Goal: Task Accomplishment & Management: Complete application form

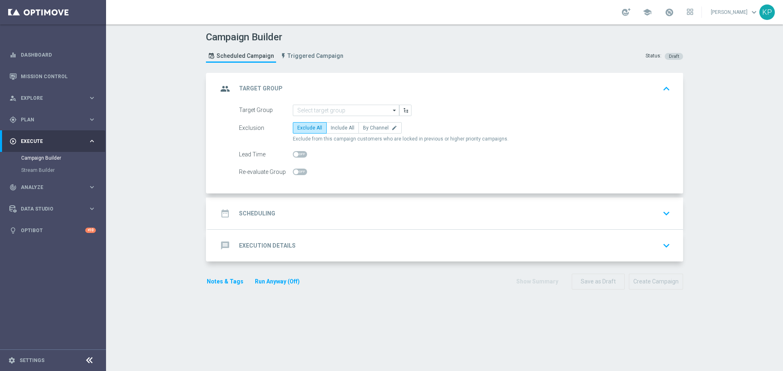
click at [174, 70] on header "Campaign Builder Scheduled Campaign Triggered Campaign Status: Draft" at bounding box center [444, 48] width 677 height 49
click at [154, 172] on div "Campaign Builder Scheduled Campaign Triggered Campaign Status: Draft group Targ…" at bounding box center [444, 197] width 677 height 347
click at [313, 112] on input at bounding box center [346, 110] width 106 height 11
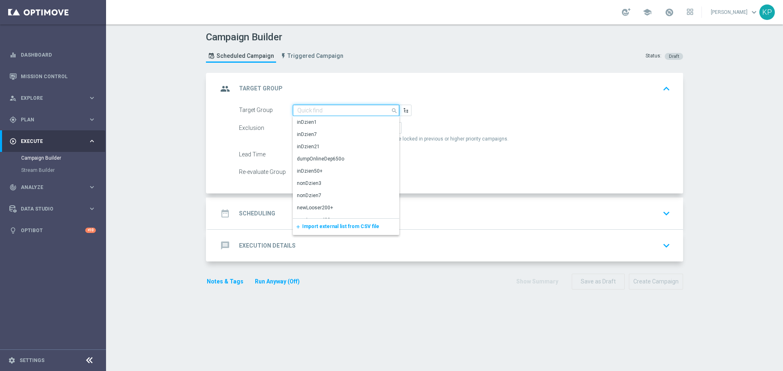
paste input "E_ALL_TARGET_OFFER_1DEPO WO BARCELONA_210925"
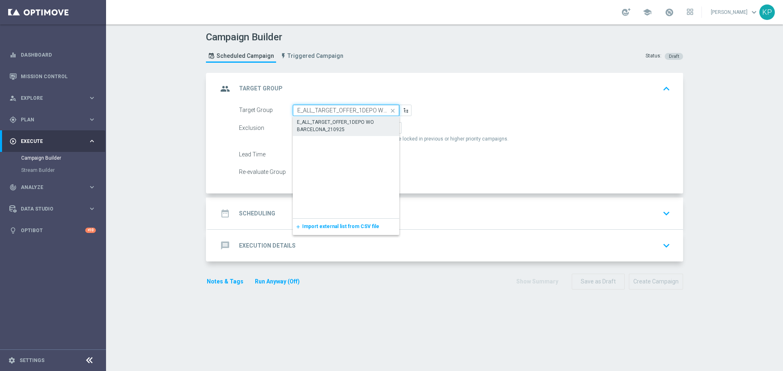
scroll to position [0, 50]
click at [313, 128] on div "E_ALL_TARGET_OFFER_1DEPO WO BARCELONA_210925" at bounding box center [346, 126] width 98 height 15
type input "E_ALL_TARGET_OFFER_1DEPO WO BARCELONA_210925"
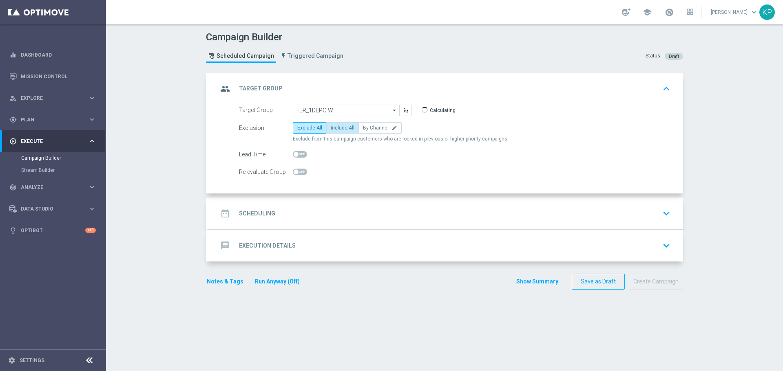
scroll to position [0, 0]
click at [338, 130] on span "Include All" at bounding box center [343, 128] width 24 height 6
click at [336, 130] on input "Include All" at bounding box center [333, 129] width 5 height 5
radio input "true"
checkbox input "true"
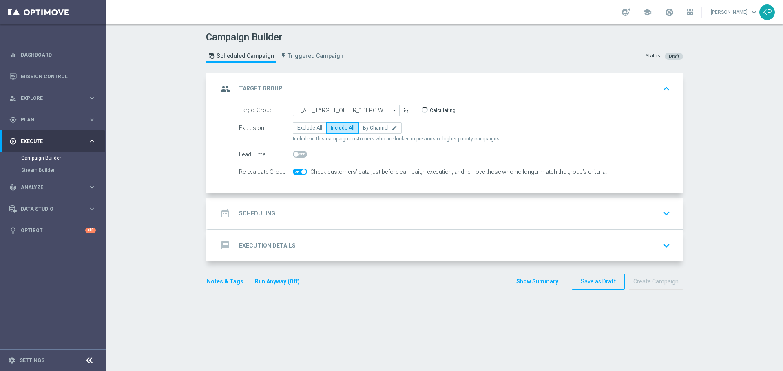
click at [300, 210] on div "date_range Scheduling keyboard_arrow_down" at bounding box center [445, 213] width 455 height 15
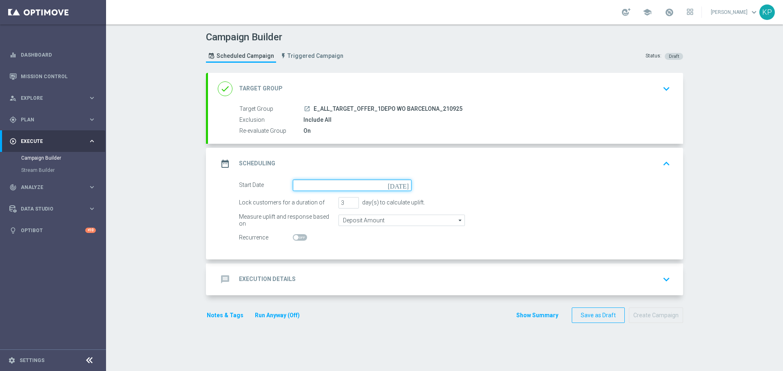
click at [310, 186] on input at bounding box center [352, 185] width 119 height 11
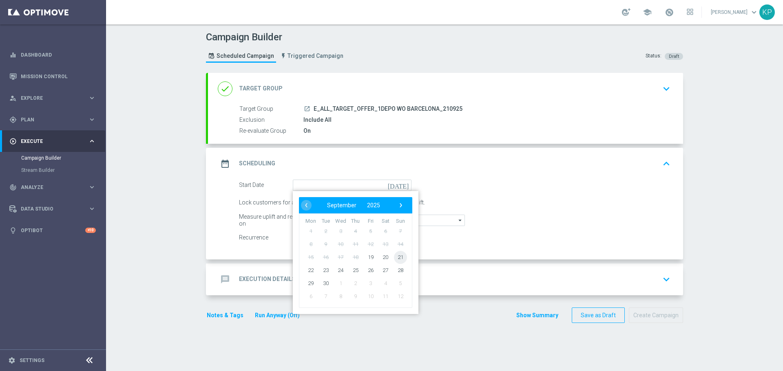
click at [397, 258] on span "21" at bounding box center [400, 257] width 13 height 13
type input "21 Sep 2025"
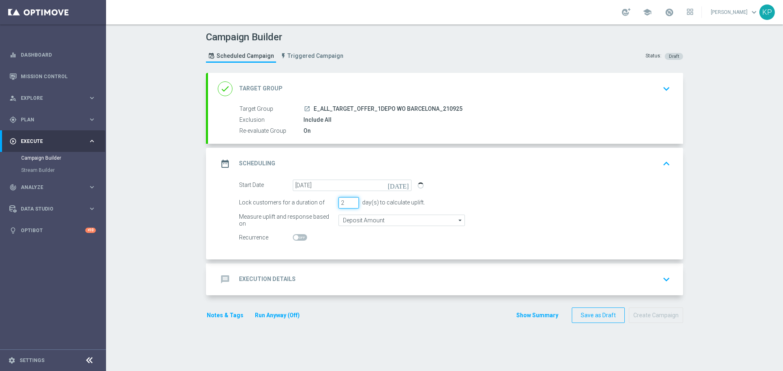
click at [349, 205] on input "2" at bounding box center [348, 202] width 20 height 11
type input "1"
click at [349, 205] on input "1" at bounding box center [348, 202] width 20 height 11
click at [300, 274] on div "message Execution Details keyboard_arrow_down" at bounding box center [445, 279] width 455 height 15
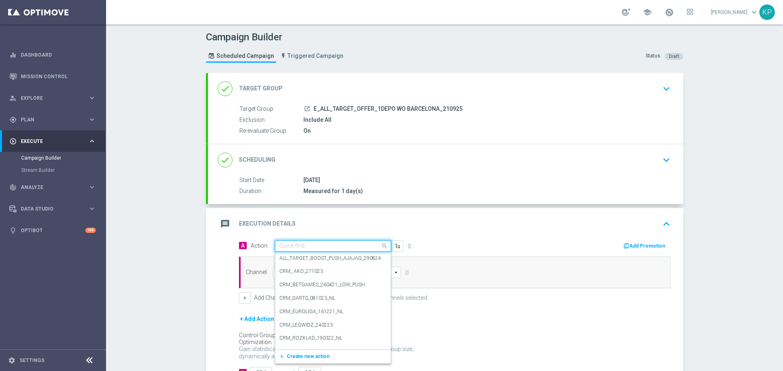
click at [301, 248] on input "text" at bounding box center [324, 246] width 91 height 7
click at [308, 359] on span "Create new action" at bounding box center [308, 357] width 43 height 6
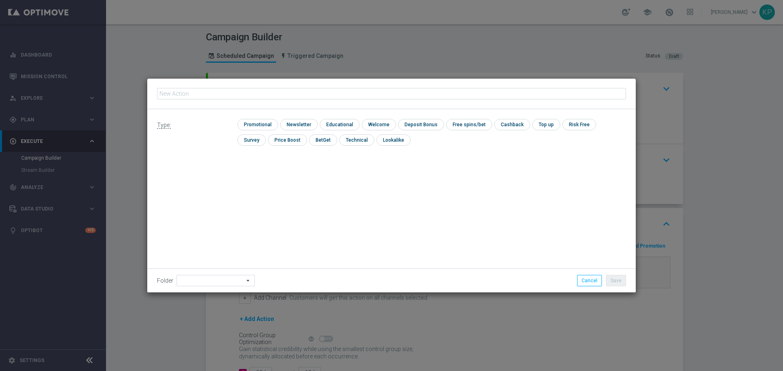
type input "E_ALL_TARGET_OFFER_1DEPO WO BARCELONA_210925"
click at [260, 122] on input "checkbox" at bounding box center [256, 124] width 39 height 11
checkbox input "true"
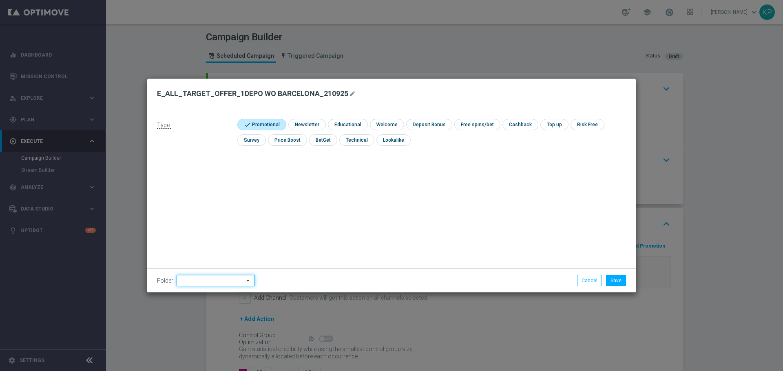
click at [227, 280] on input at bounding box center [215, 280] width 78 height 11
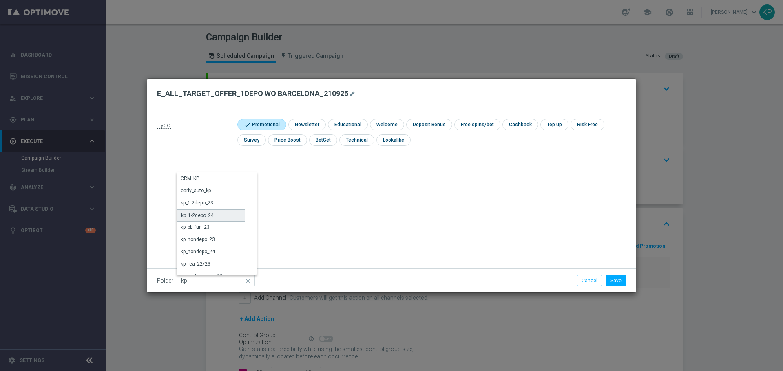
click at [223, 214] on div "kp_1-2depo_24" at bounding box center [210, 216] width 68 height 12
type input "kp_1-2depo_24"
click at [616, 282] on button "Save" at bounding box center [616, 280] width 20 height 11
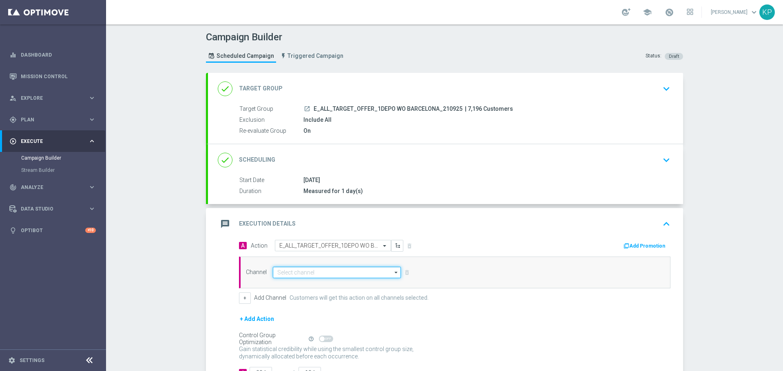
click at [348, 272] on input at bounding box center [337, 272] width 128 height 11
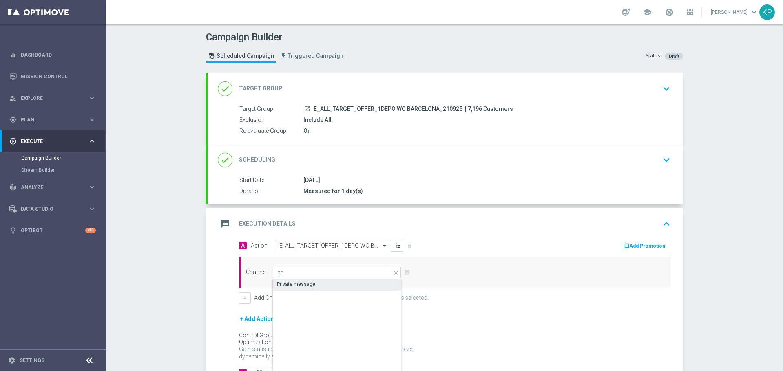
click at [326, 284] on div "Private message" at bounding box center [337, 284] width 128 height 11
type input "Private message"
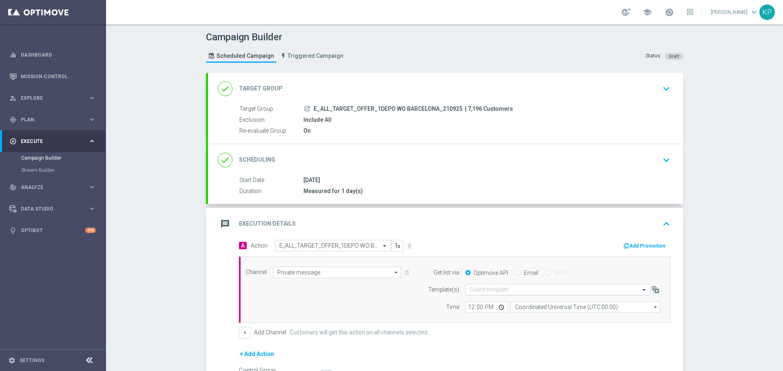
click at [508, 288] on input "text" at bounding box center [550, 290] width 160 height 7
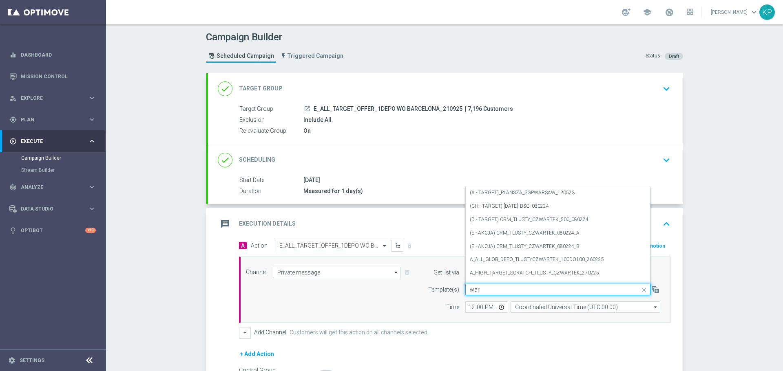
paste input "E_ALL_TARGET_OFFER_1DEPO WO BARCELONA_210925"
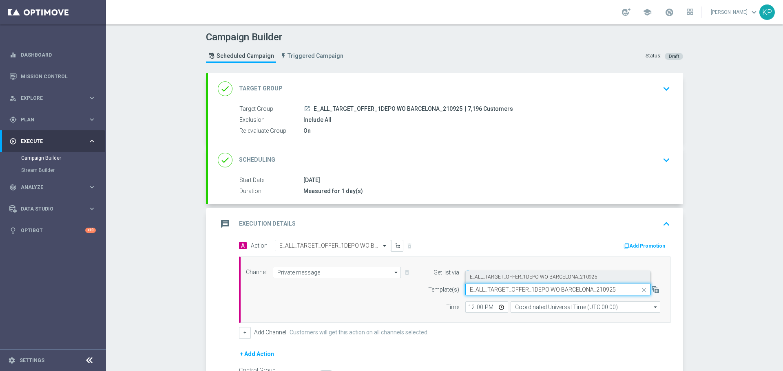
click at [518, 280] on label "E_ALL_TARGET_OFFER_1DEPO WO BARCELONA_210925" at bounding box center [534, 277] width 128 height 7
type input "E_ALL_TARGET_OFFER_1DEPO WO BARCELONA_210925"
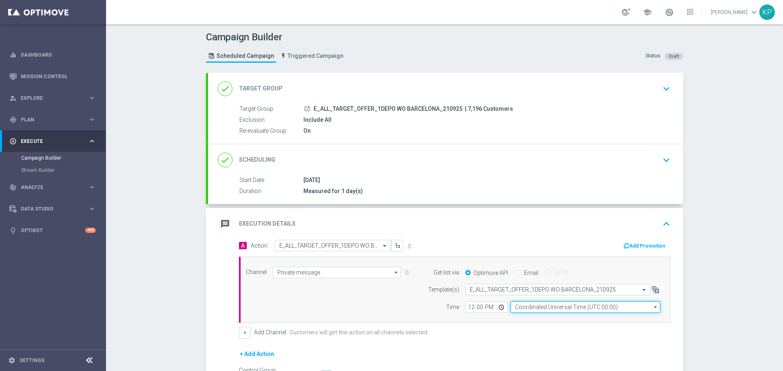
click at [532, 306] on input "Coordinated Universal Time (UTC 00:00)" at bounding box center [585, 307] width 150 height 11
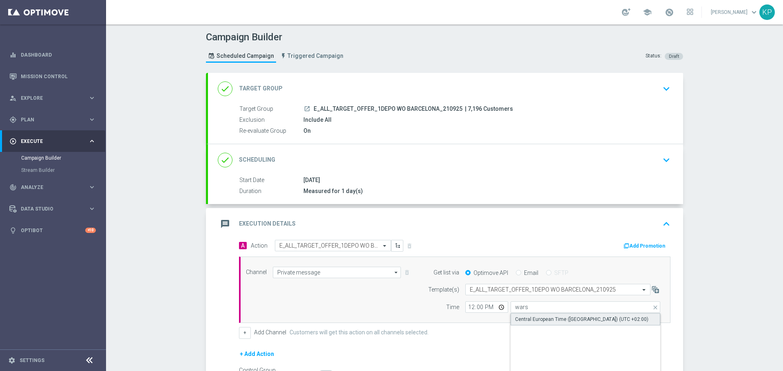
click at [536, 318] on div "Central European Time (Warsaw) (UTC +02:00)" at bounding box center [581, 319] width 133 height 7
type input "Central European Time (Warsaw) (UTC +02:00)"
click at [498, 305] on input "12:00" at bounding box center [486, 307] width 43 height 11
click at [523, 231] on div "message Execution Details keyboard_arrow_up" at bounding box center [445, 223] width 455 height 15
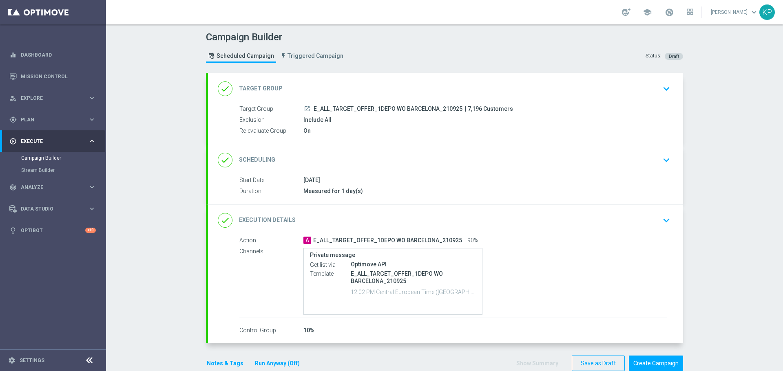
click at [523, 236] on div "done Execution Details keyboard_arrow_down" at bounding box center [445, 221] width 475 height 32
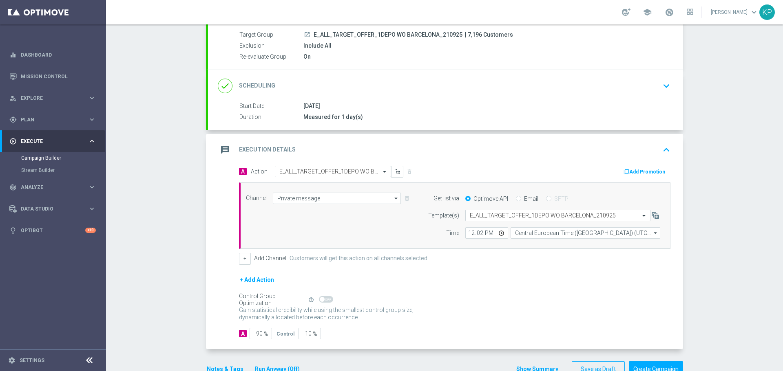
scroll to position [82, 0]
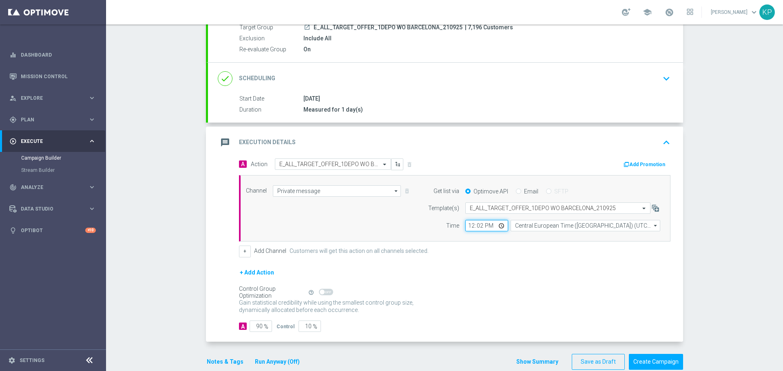
click at [502, 223] on input "12:02" at bounding box center [486, 225] width 43 height 11
type input "12:05"
click at [538, 261] on form "A Action Select action E_ALL_TARGET_OFFER_1DEPO WO BARCELONA_210925 delete_fore…" at bounding box center [454, 246] width 431 height 174
click at [227, 361] on button "Notes & Tags" at bounding box center [225, 362] width 38 height 10
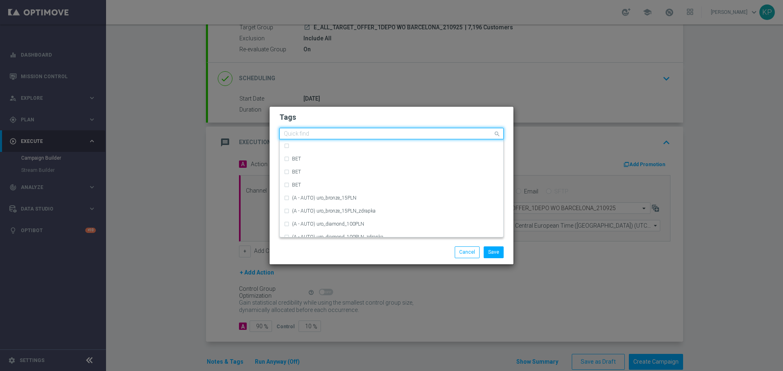
click at [312, 133] on input "text" at bounding box center [388, 134] width 209 height 7
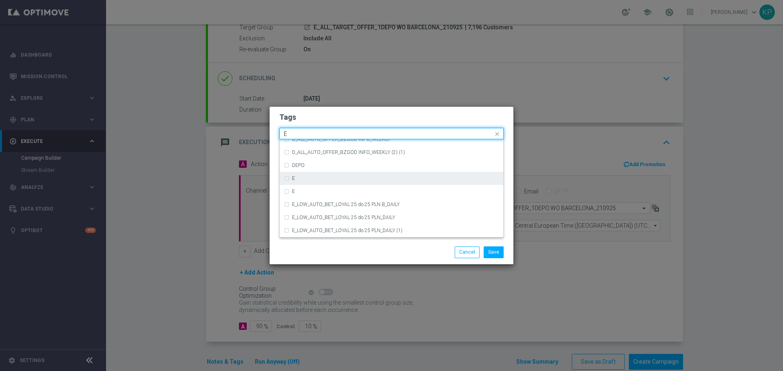
click at [307, 181] on div "E" at bounding box center [395, 178] width 207 height 5
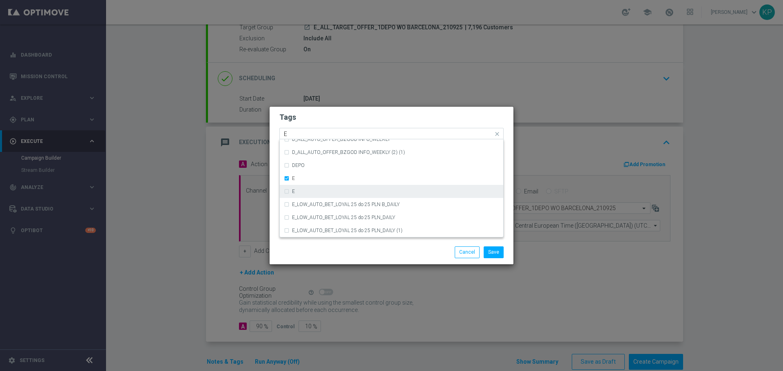
click at [306, 188] on div "E" at bounding box center [391, 191] width 215 height 13
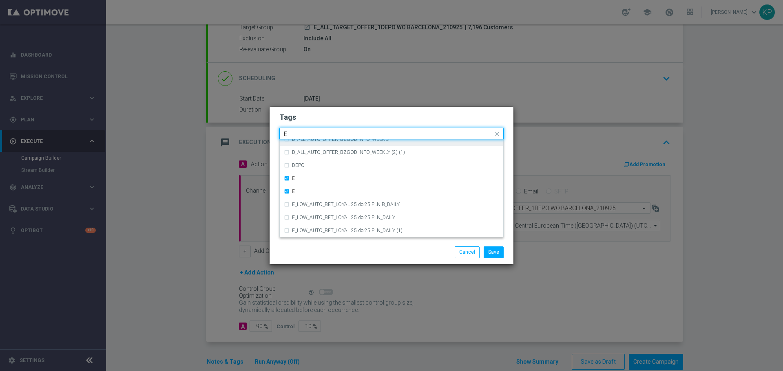
drag, startPoint x: 287, startPoint y: 132, endPoint x: 271, endPoint y: 131, distance: 16.7
click at [271, 131] on div "Tags Quick find × E × E E D_ALL_AUTO_OFFER_BZGOD INFO D_ALL_AUTO_OFFER_BZGOD IN…" at bounding box center [391, 174] width 244 height 134
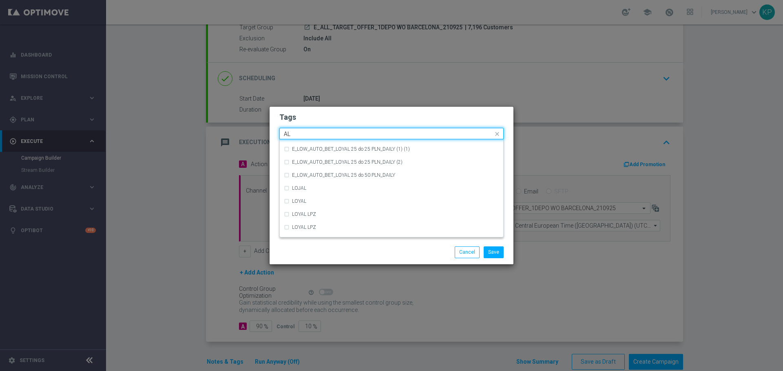
scroll to position [0, 0]
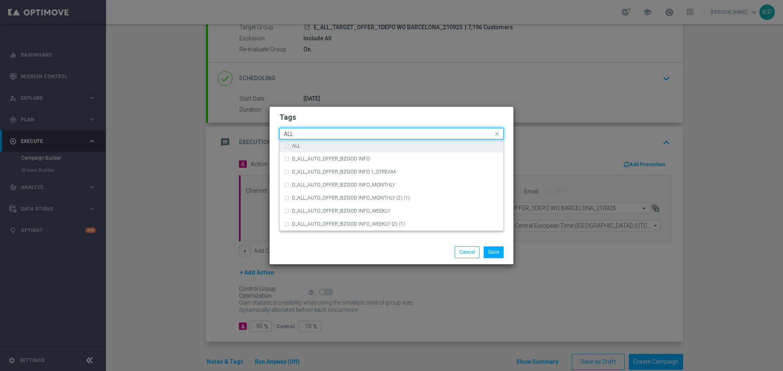
click at [346, 152] on div "ALL" at bounding box center [391, 145] width 215 height 13
click at [327, 134] on input "ALL" at bounding box center [388, 134] width 209 height 7
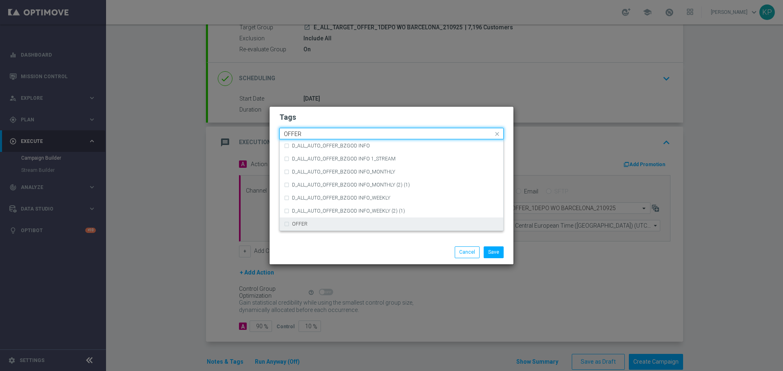
click at [315, 227] on div "OFFER" at bounding box center [395, 224] width 207 height 5
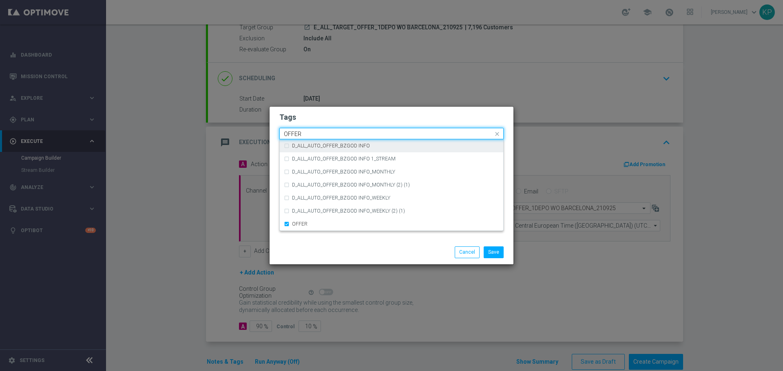
drag, startPoint x: 307, startPoint y: 133, endPoint x: 253, endPoint y: 139, distance: 54.6
click at [253, 139] on modal-container "Tags Quick find × E × E × ALL × OFFER OFFER D_ALL_AUTO_OFFER_BZGOD INFO D_ALL_A…" at bounding box center [391, 185] width 783 height 371
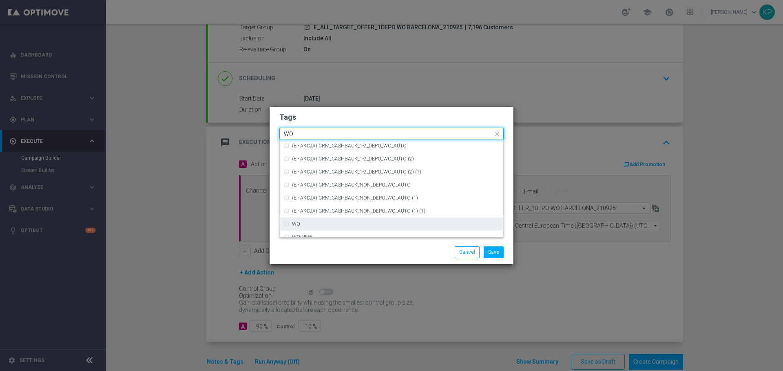
click at [298, 227] on div "WO" at bounding box center [391, 224] width 215 height 13
type input "WO"
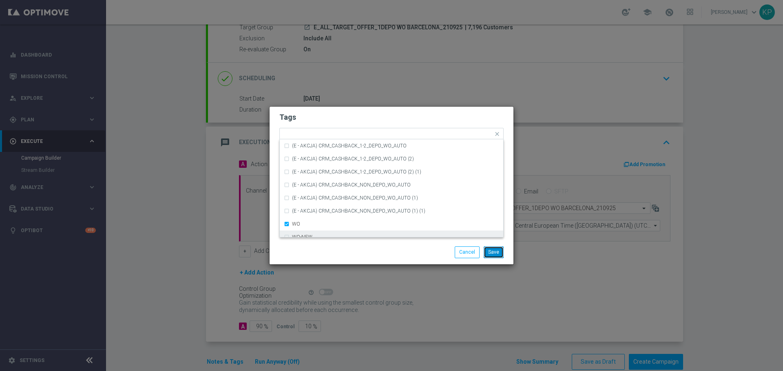
click at [499, 255] on button "Save" at bounding box center [493, 252] width 20 height 11
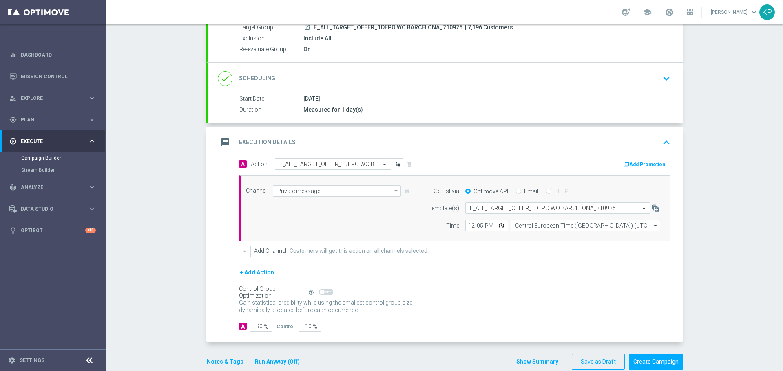
click at [519, 260] on form "A Action Select action E_ALL_TARGET_OFFER_1DEPO WO BARCELONA_210925 delete_fore…" at bounding box center [454, 246] width 431 height 174
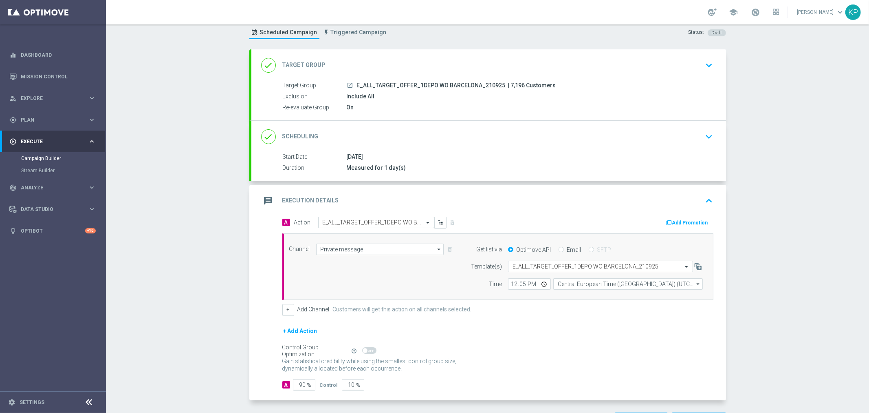
scroll to position [45, 0]
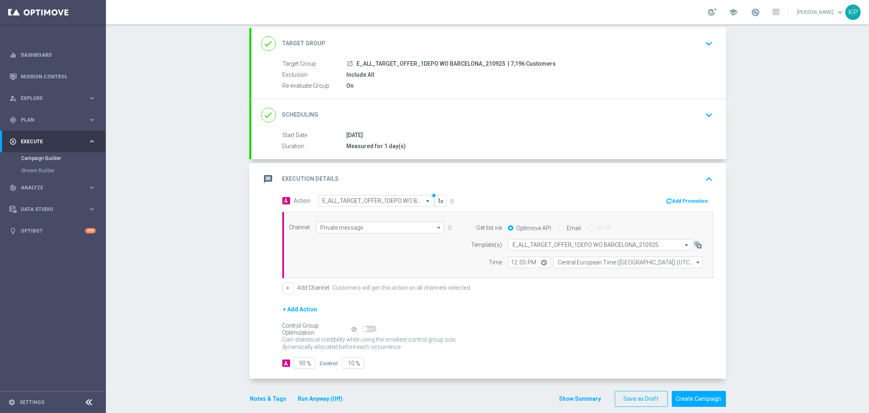
drag, startPoint x: 849, startPoint y: 238, endPoint x: 841, endPoint y: 235, distance: 8.1
click at [782, 237] on div "Campaign Builder Scheduled Campaign Triggered Campaign Status: Draft done Targe…" at bounding box center [487, 218] width 763 height 388
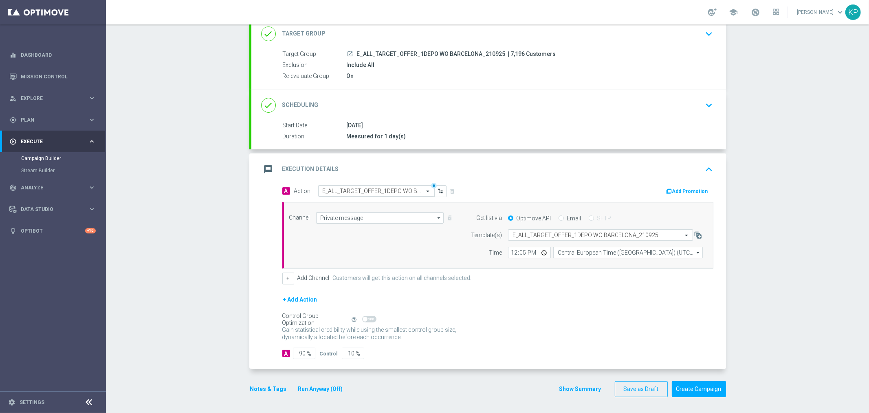
scroll to position [10, 0]
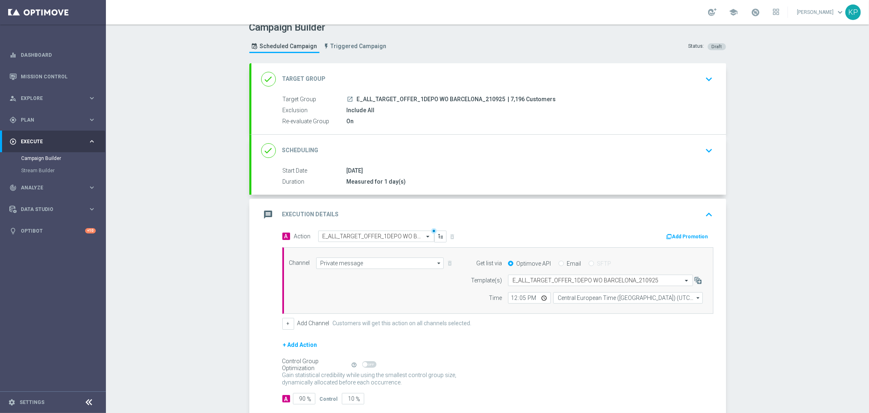
click at [454, 96] on span "E_ALL_TARGET_OFFER_1DEPO WO BARCELONA_210925" at bounding box center [431, 99] width 149 height 7
copy div "E_ALL_TARGET_OFFER_1DEPO WO BARCELONA_210925"
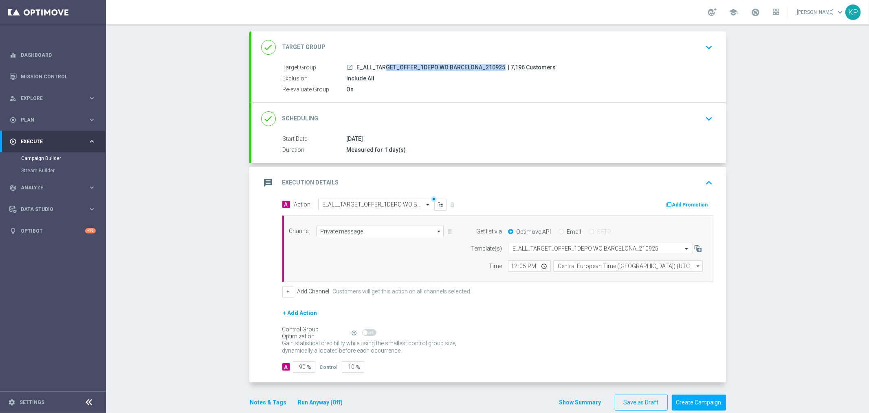
scroll to position [55, 0]
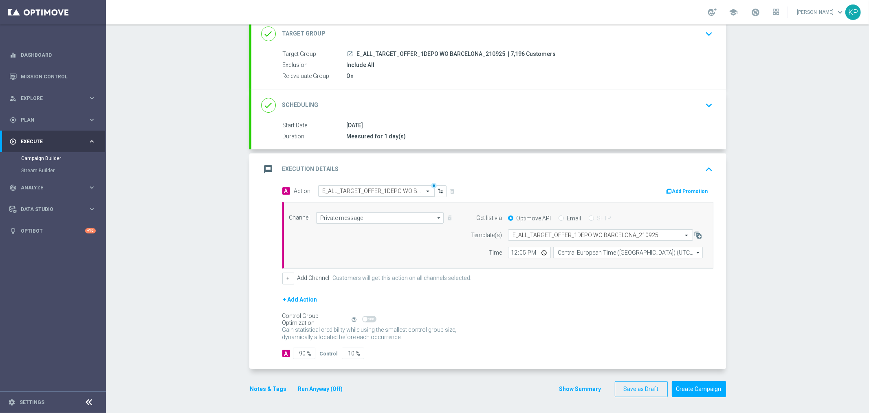
click at [751, 291] on div "Campaign Builder Scheduled Campaign Triggered Campaign Status: Draft done Targe…" at bounding box center [487, 218] width 763 height 388
click at [691, 371] on button "Create Campaign" at bounding box center [699, 389] width 54 height 16
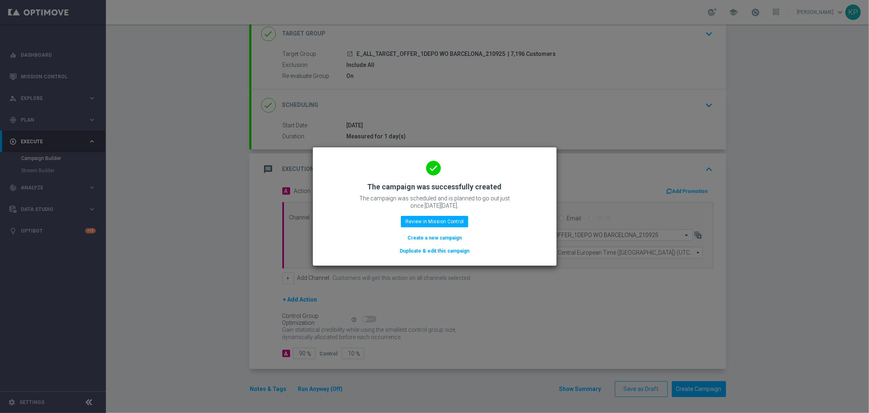
click at [449, 239] on button "Create a new campaign" at bounding box center [435, 237] width 56 height 9
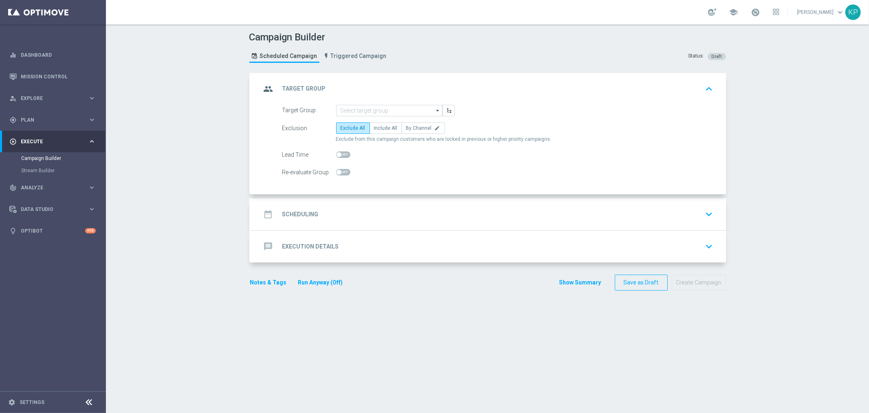
scroll to position [0, 0]
drag, startPoint x: 201, startPoint y: 202, endPoint x: 210, endPoint y: 197, distance: 9.9
click at [202, 202] on div "Campaign Builder Scheduled Campaign Triggered Campaign Status: Draft group Targ…" at bounding box center [487, 218] width 763 height 388
click at [382, 112] on input at bounding box center [389, 110] width 106 height 11
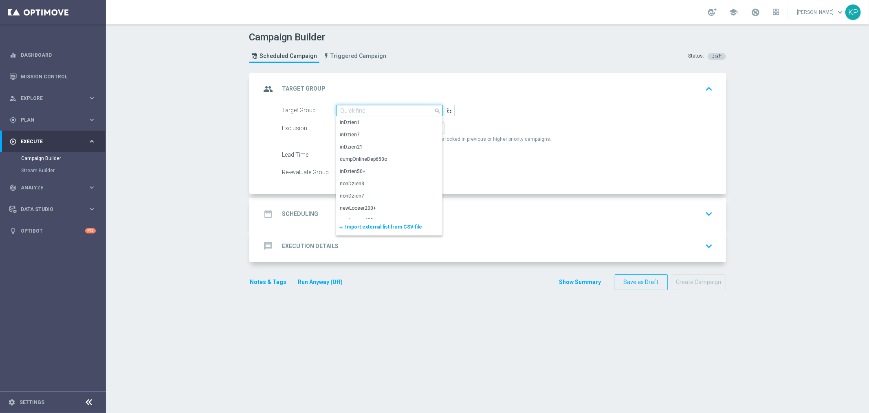
paste input "E_ALL_TARGET_OFFER_2DEPO WO BARCELONA_210925"
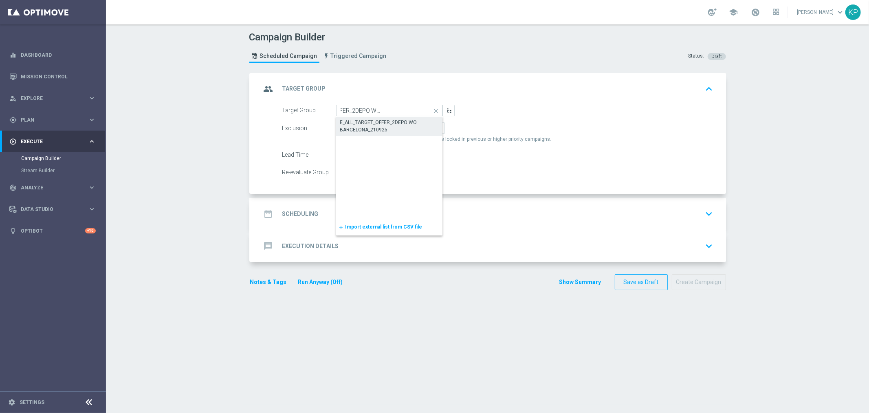
click at [377, 127] on div "E_ALL_TARGET_OFFER_2DEPO WO BARCELONA_210925" at bounding box center [389, 126] width 99 height 15
type input "E_ALL_TARGET_OFFER_2DEPO WO BARCELONA_210925"
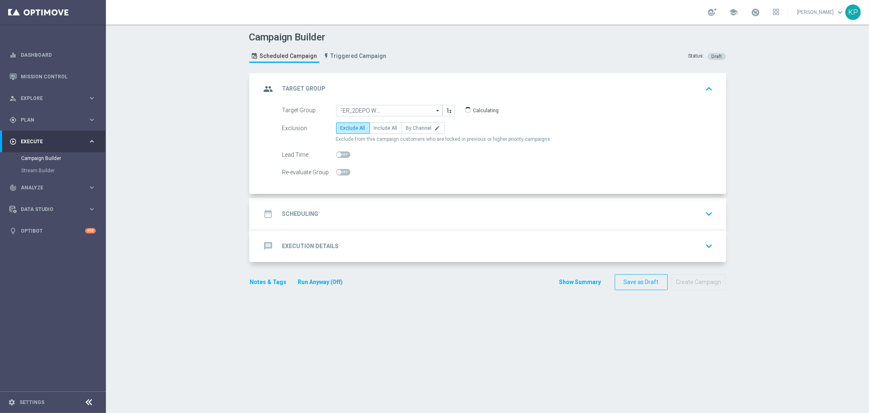
scroll to position [0, 0]
checkbox input "true"
click at [377, 127] on span "Include All" at bounding box center [386, 128] width 24 height 6
click at [377, 127] on input "Include All" at bounding box center [376, 129] width 5 height 5
radio input "true"
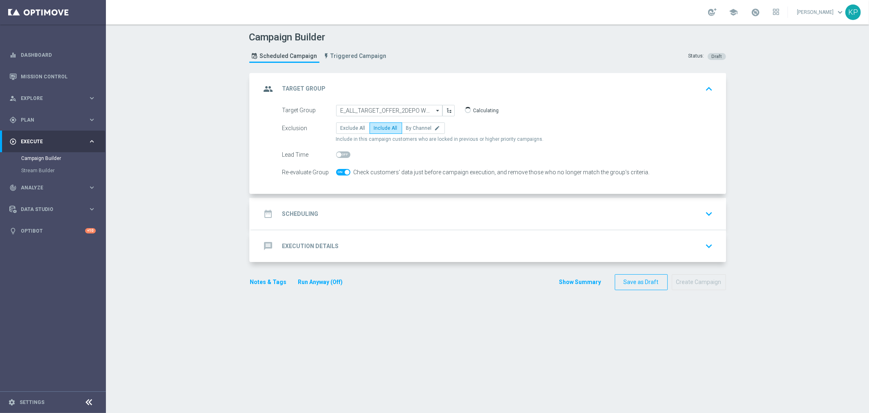
click at [324, 209] on div "date_range Scheduling keyboard_arrow_down" at bounding box center [488, 213] width 455 height 15
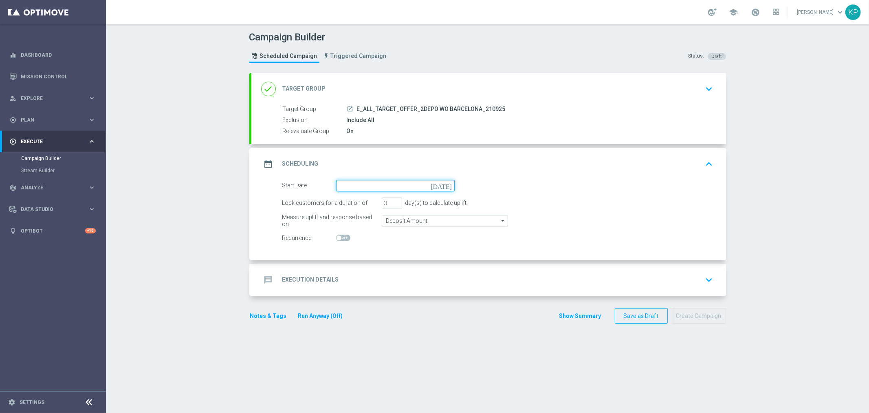
click at [339, 188] on input at bounding box center [395, 185] width 119 height 11
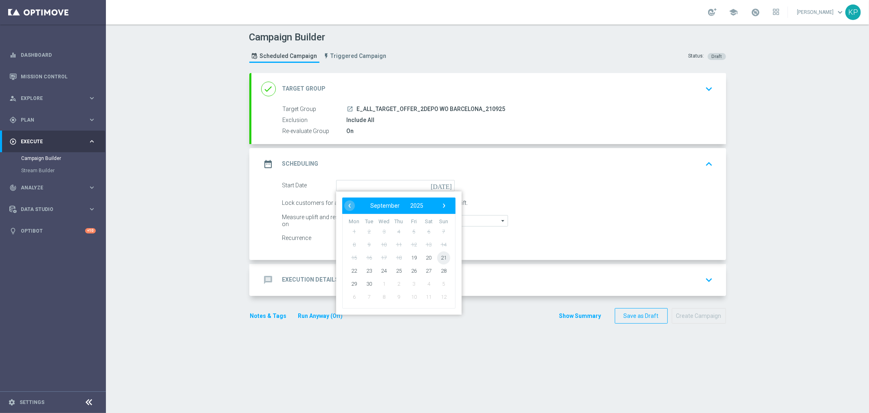
click at [437, 254] on span "21" at bounding box center [443, 257] width 13 height 13
type input "21 Sep 2025"
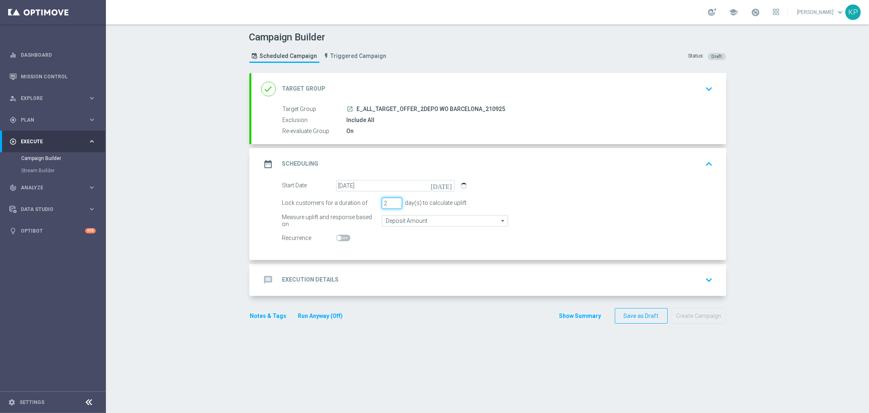
click at [393, 203] on input "2" at bounding box center [392, 202] width 20 height 11
type input "1"
click at [393, 203] on input "1" at bounding box center [392, 202] width 20 height 11
click at [340, 274] on div "message Execution Details keyboard_arrow_down" at bounding box center [488, 279] width 455 height 15
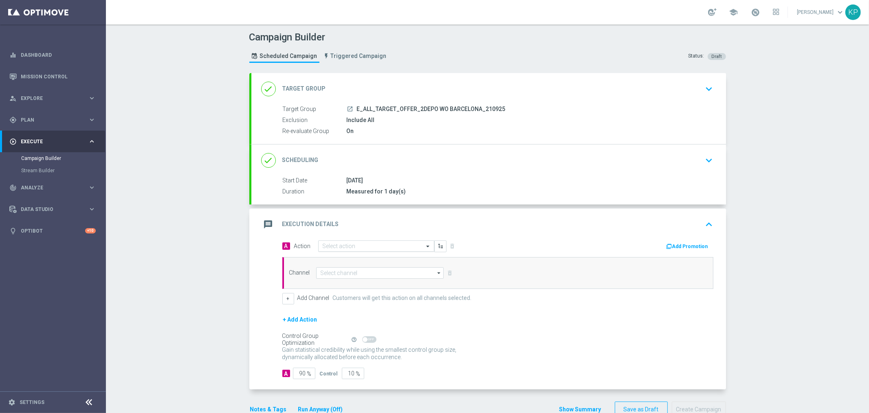
click at [343, 243] on input "text" at bounding box center [368, 246] width 91 height 7
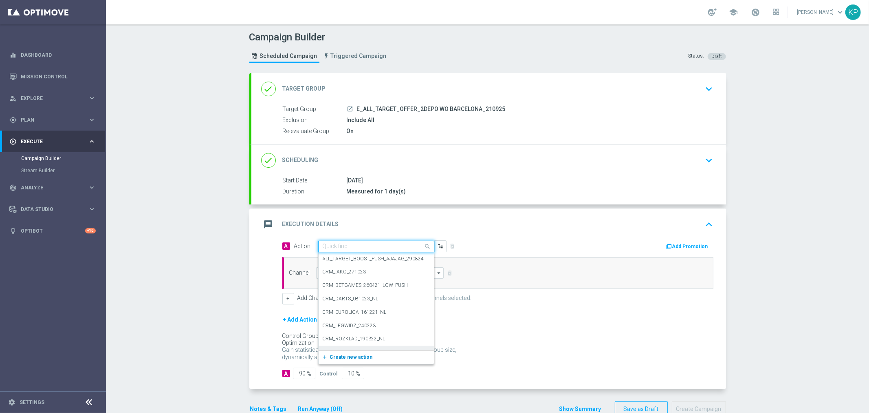
click at [353, 354] on span "Create new action" at bounding box center [351, 357] width 43 height 6
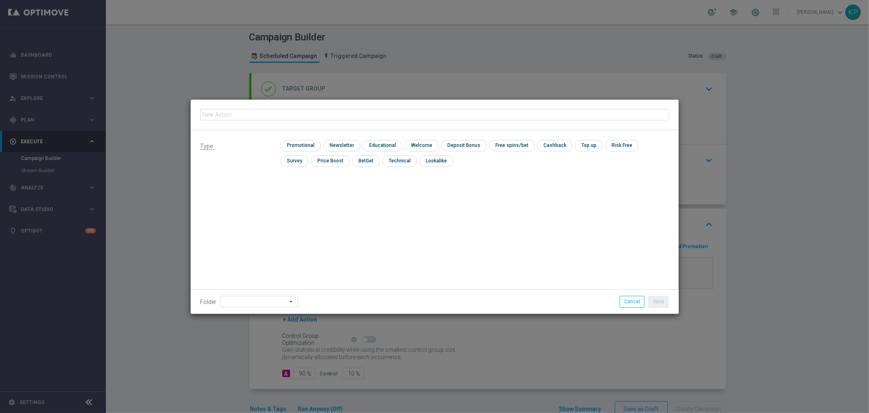
type input "E_ALL_TARGET_OFFER_2DEPO WO BARCELONA_210925"
click at [313, 145] on input "checkbox" at bounding box center [299, 145] width 39 height 11
checkbox input "true"
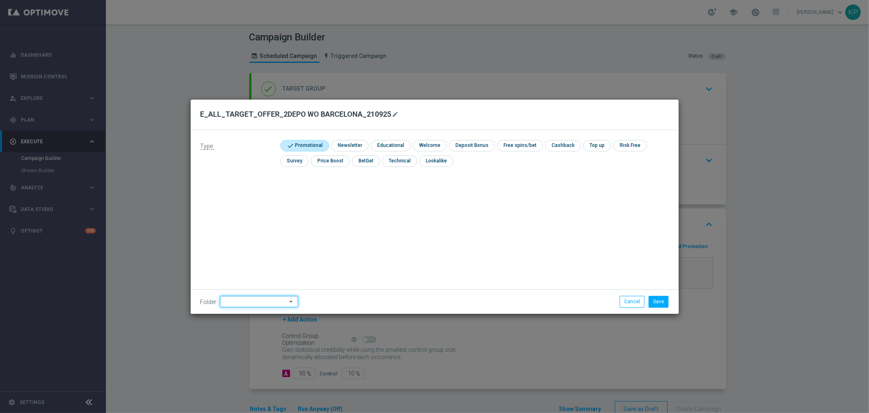
click at [260, 302] on input at bounding box center [259, 301] width 78 height 11
click at [256, 237] on div "kp_1-2depo_24" at bounding box center [240, 235] width 33 height 7
type input "kp_1-2depo_24"
click at [653, 299] on button "Save" at bounding box center [659, 301] width 20 height 11
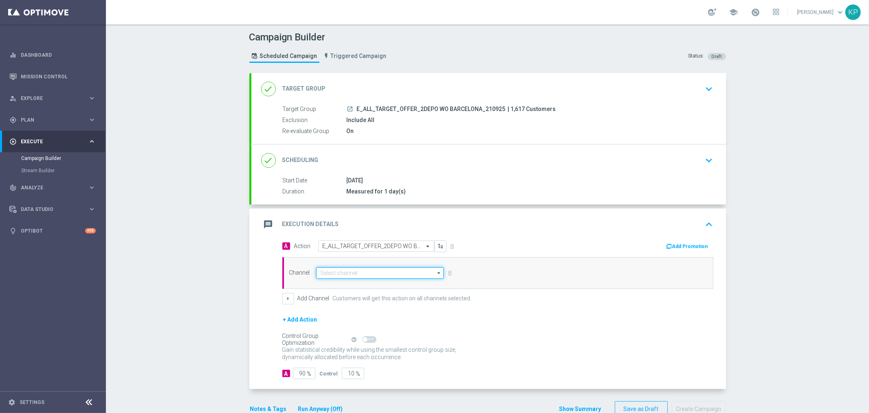
click at [406, 272] on input at bounding box center [380, 272] width 128 height 11
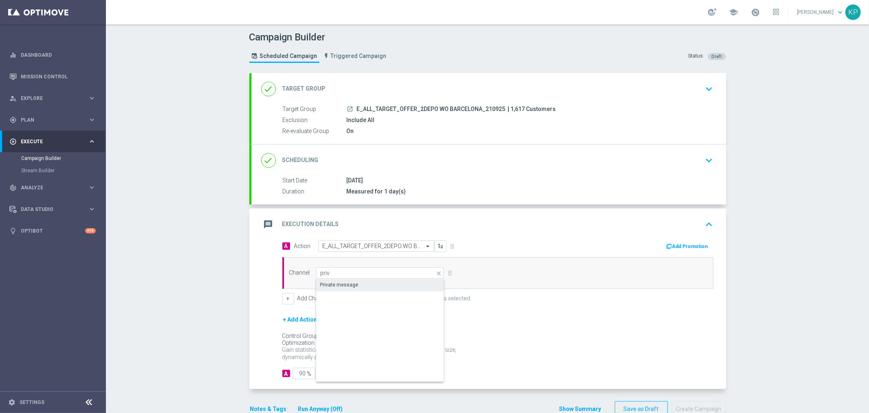
click at [392, 283] on div "Private message" at bounding box center [380, 284] width 128 height 11
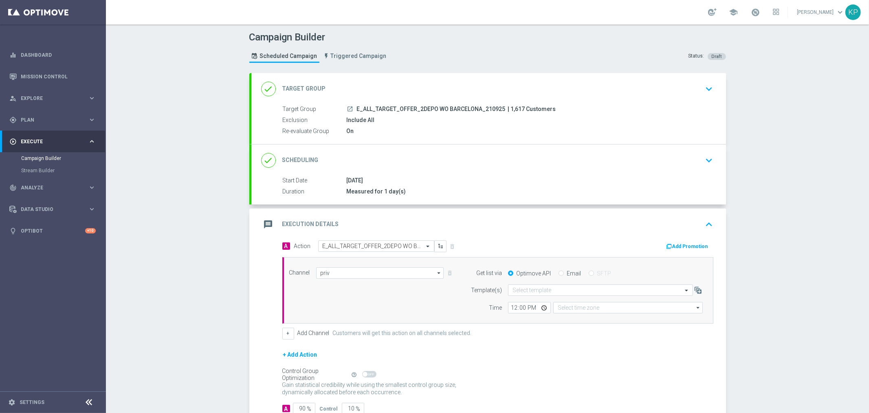
type input "Private message"
type input "Coordinated Universal Time (UTC 00:00)"
click at [540, 288] on input "text" at bounding box center [593, 290] width 160 height 7
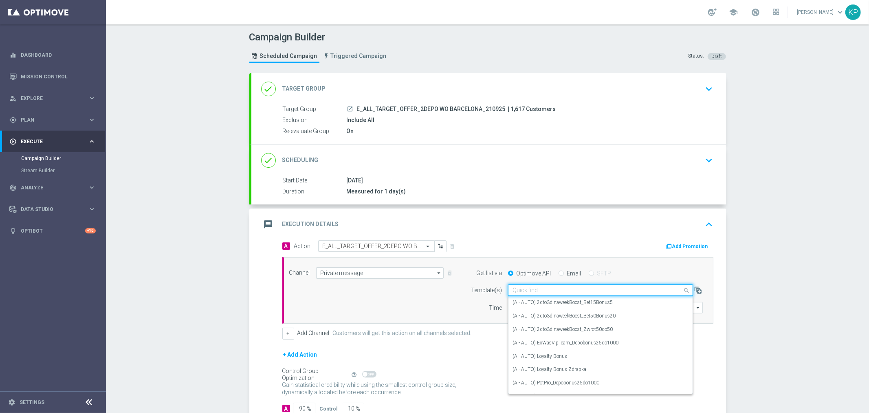
paste input "E_ALL_TARGET_OFFER_2DEPO WO BARCELONA_210925"
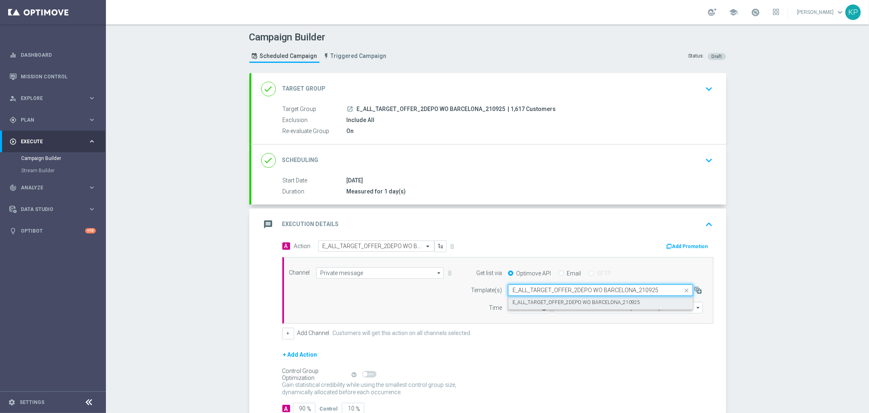
click at [544, 298] on div "E_ALL_TARGET_OFFER_2DEPO WO BARCELONA_210925" at bounding box center [601, 302] width 176 height 13
type input "E_ALL_TARGET_OFFER_2DEPO WO BARCELONA_210925"
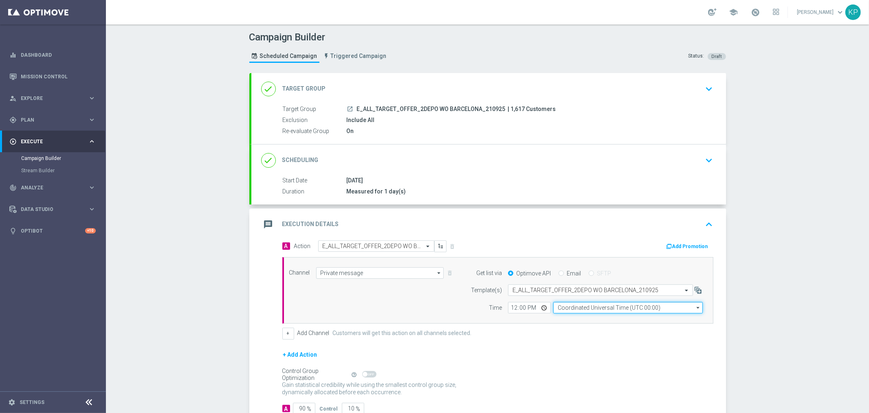
click at [572, 304] on input "Coordinated Universal Time (UTC 00:00)" at bounding box center [629, 307] width 150 height 11
click at [576, 316] on div "Central European Time (Warsaw) (UTC +02:00)" at bounding box center [624, 319] width 133 height 7
type input "Central European Time (Warsaw) (UTC +02:00)"
click at [540, 304] on input "12:00" at bounding box center [529, 307] width 43 height 11
type input "12:05"
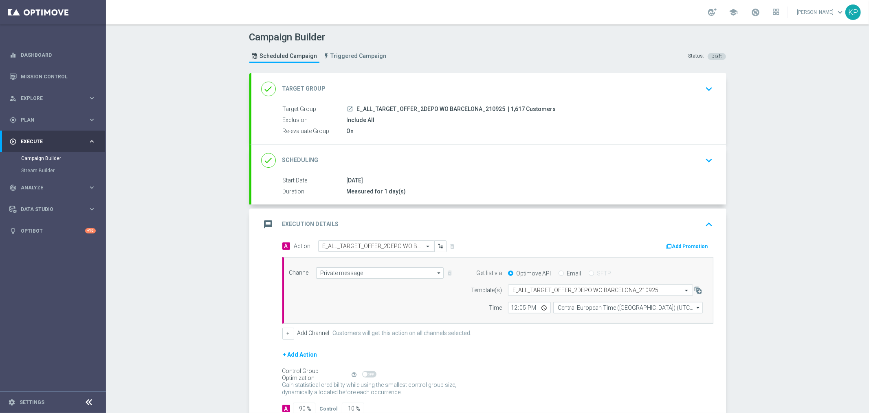
click at [499, 234] on div "message Execution Details keyboard_arrow_up" at bounding box center [489, 224] width 475 height 32
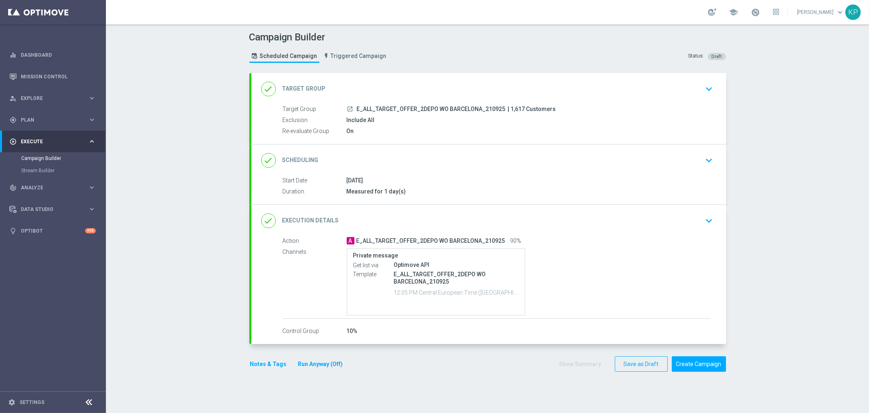
click at [657, 217] on div "done Execution Details keyboard_arrow_down" at bounding box center [488, 220] width 455 height 15
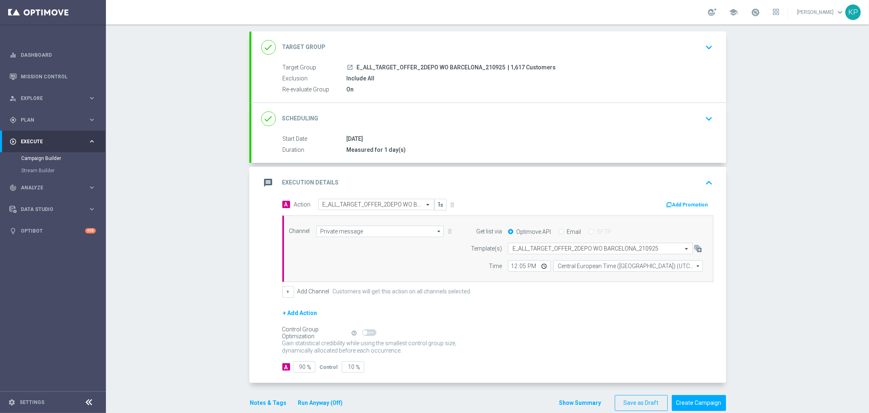
scroll to position [44, 0]
click at [270, 371] on button "Notes & Tags" at bounding box center [268, 400] width 38 height 10
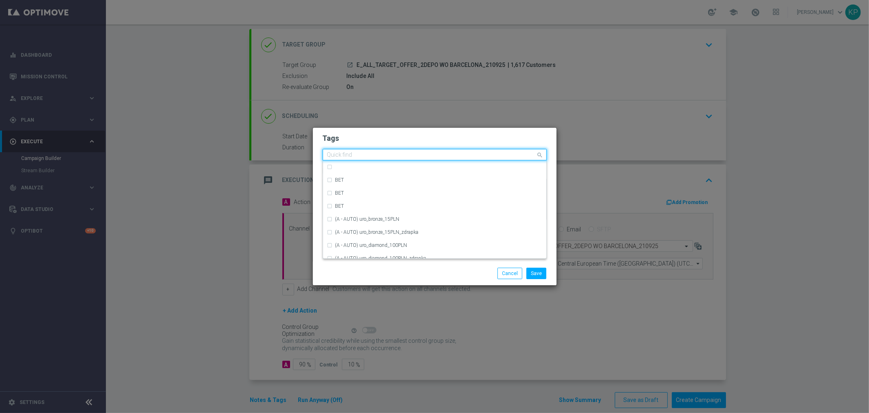
click at [393, 150] on div "Quick find" at bounding box center [429, 155] width 213 height 10
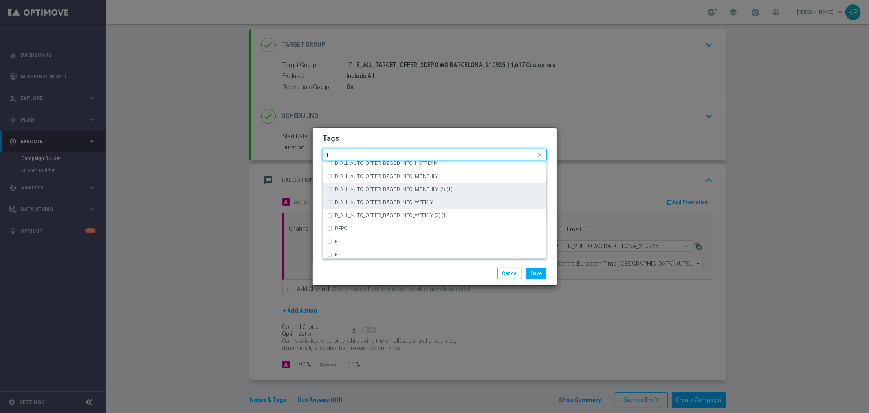
scroll to position [1177, 0]
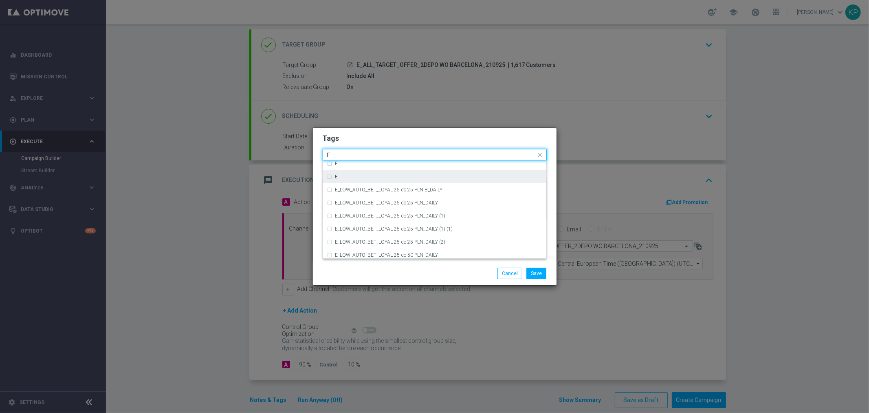
click at [349, 176] on div "E" at bounding box center [438, 176] width 207 height 5
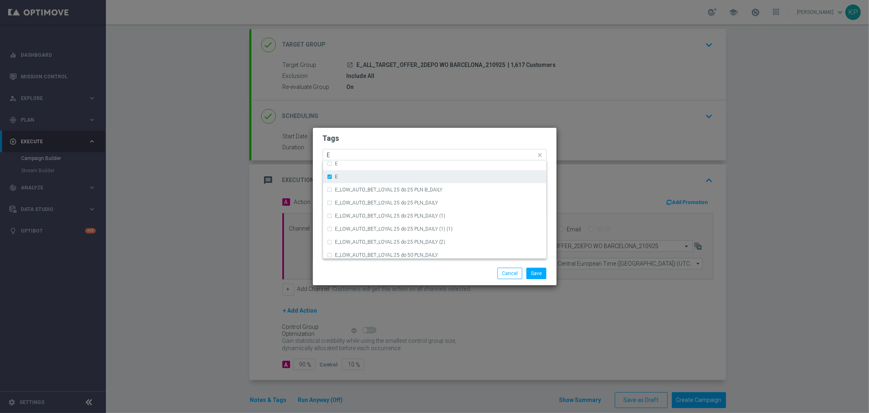
scroll to position [1132, 0]
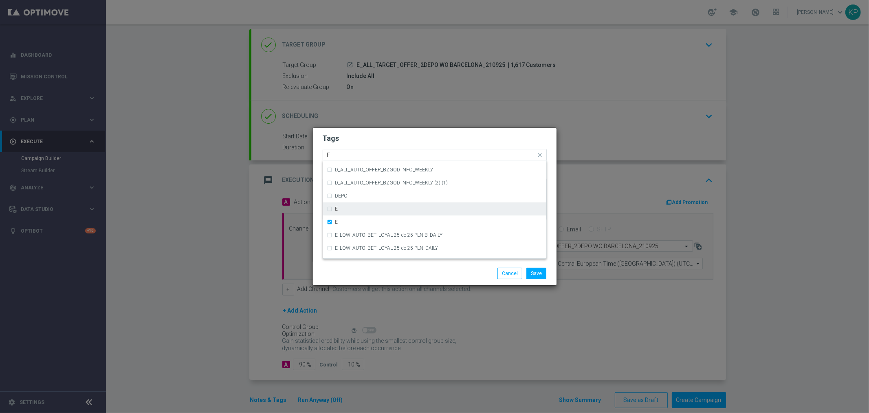
click at [341, 208] on div "E" at bounding box center [438, 208] width 207 height 5
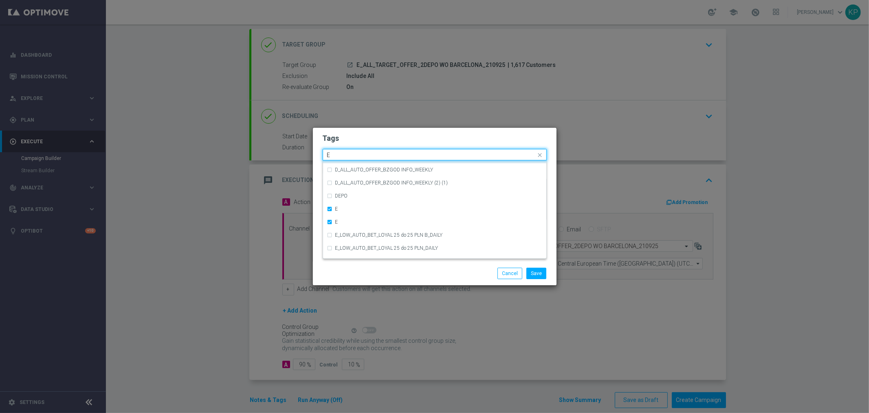
drag, startPoint x: 332, startPoint y: 152, endPoint x: 323, endPoint y: 152, distance: 8.6
click at [323, 152] on div "Quick find × E × E E" at bounding box center [429, 155] width 213 height 10
drag, startPoint x: 357, startPoint y: 168, endPoint x: 355, endPoint y: 162, distance: 6.1
click at [357, 168] on div "ALL" at bounding box center [438, 166] width 207 height 5
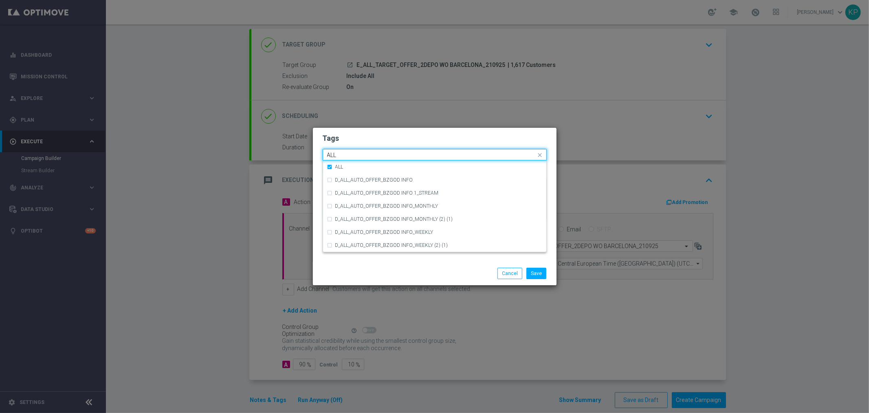
drag, startPoint x: 352, startPoint y: 155, endPoint x: 299, endPoint y: 152, distance: 53.1
click at [299, 152] on modal-container "Tags Quick find × E × E × ALL ALL ALL D_ALL_AUTO_OFFER_BZGOD INFO D_ALL_AUTO_OF…" at bounding box center [434, 206] width 869 height 413
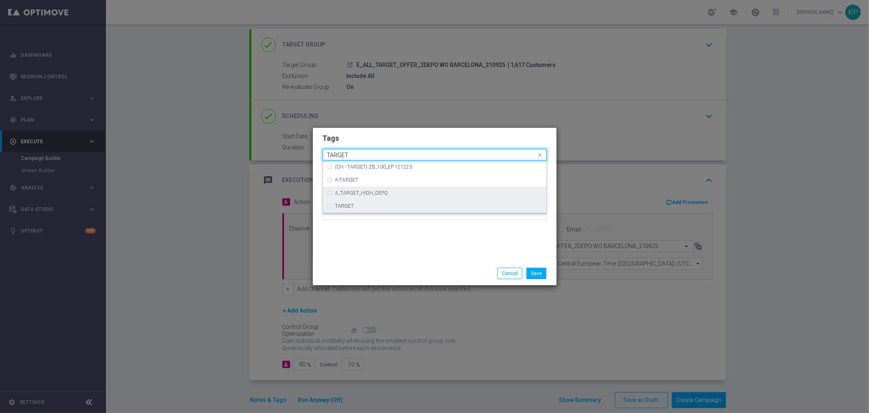
click at [343, 204] on label "TARGET" at bounding box center [344, 205] width 19 height 5
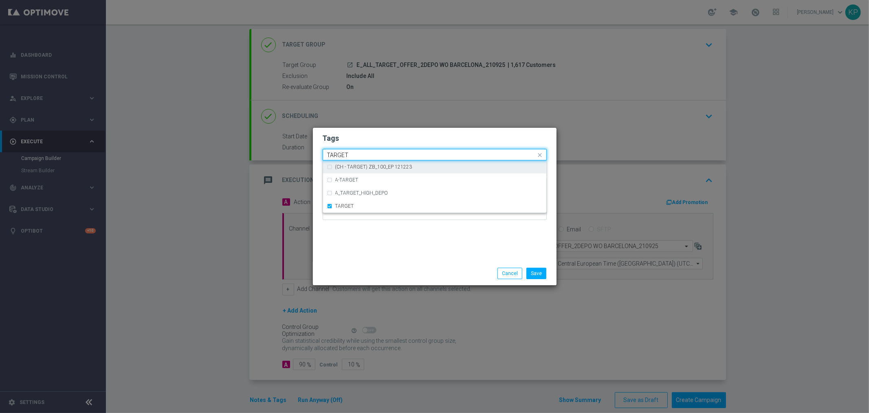
drag, startPoint x: 351, startPoint y: 154, endPoint x: 315, endPoint y: 153, distance: 36.3
click at [311, 154] on modal-container "Tags Quick find × E × E × ALL × TARGET TARGET (CH - TARGET) ZB_100_EP 121223 A-…" at bounding box center [434, 206] width 869 height 413
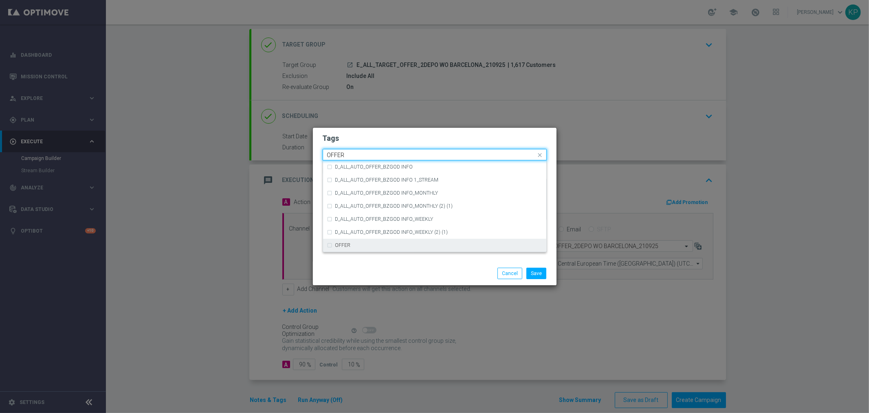
click at [361, 242] on div "OFFER" at bounding box center [434, 244] width 215 height 13
drag, startPoint x: 349, startPoint y: 152, endPoint x: 315, endPoint y: 153, distance: 33.8
click at [315, 153] on div "Tags Quick find × E × E × ALL × TARGET × OFFER OFFER D_ALL_AUTO_OFFER_BZGOD INF…" at bounding box center [435, 195] width 244 height 134
drag, startPoint x: 342, startPoint y: 153, endPoint x: 319, endPoint y: 153, distance: 22.8
click at [319, 153] on div "Tags Quick find × E × E × ALL × TARGET × OFFER OFFER D_ALL_AUTO_OFFER_BZGOD INF…" at bounding box center [435, 195] width 244 height 134
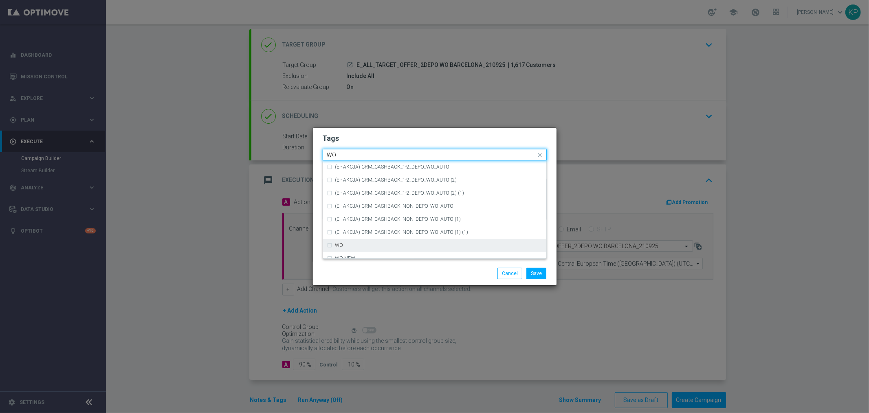
click at [339, 243] on label "WO" at bounding box center [339, 245] width 8 height 5
type input "WO"
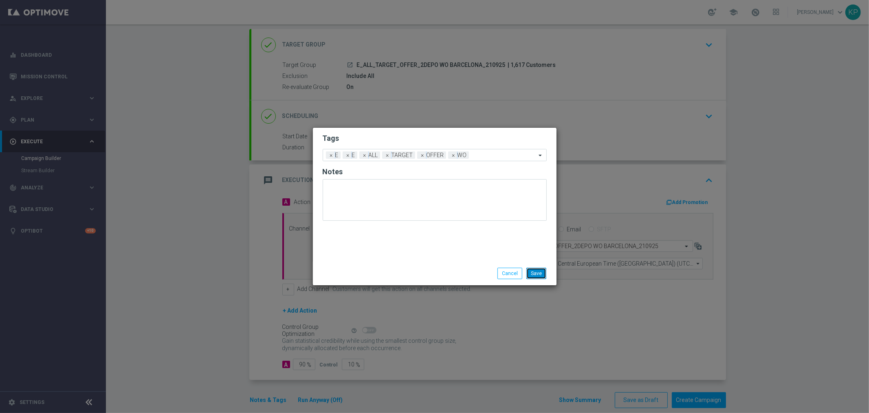
click at [530, 269] on button "Save" at bounding box center [537, 272] width 20 height 11
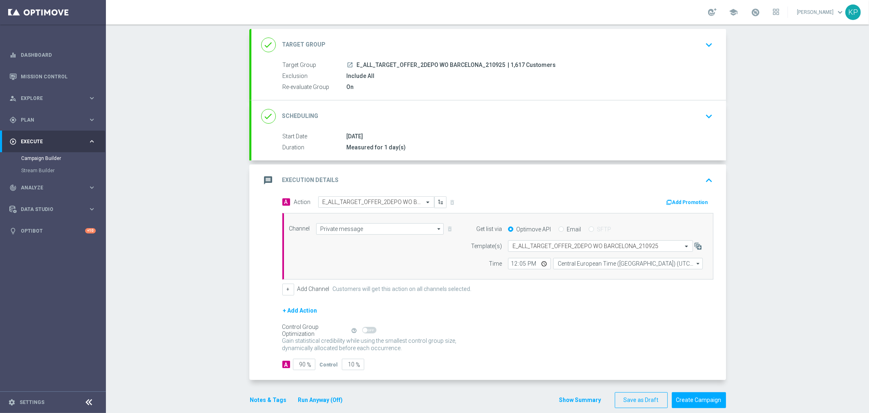
click at [767, 278] on div "Campaign Builder Scheduled Campaign Triggered Campaign Status: Draft done Targe…" at bounding box center [487, 218] width 763 height 388
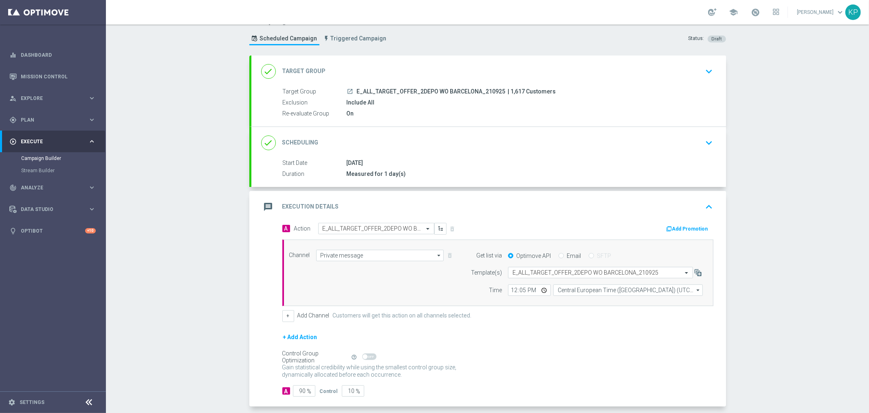
scroll to position [45, 0]
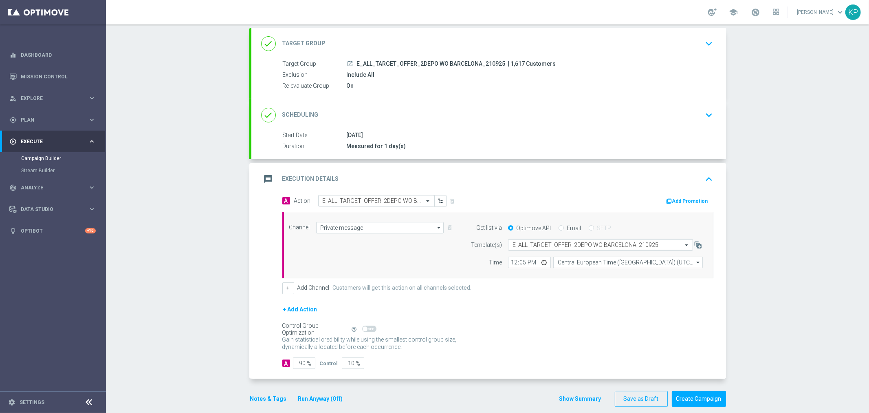
drag, startPoint x: 855, startPoint y: 205, endPoint x: 825, endPoint y: 212, distance: 30.9
click at [782, 206] on div "Campaign Builder Scheduled Campaign Triggered Campaign Status: Draft done Targe…" at bounding box center [487, 218] width 763 height 388
click at [485, 63] on span "E_ALL_TARGET_OFFER_2DEPO WO BARCELONA_210925" at bounding box center [431, 63] width 149 height 7
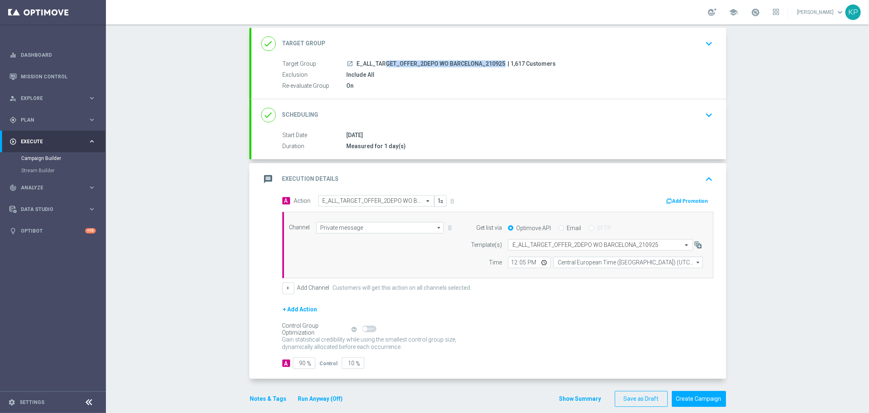
copy div "E_ALL_TARGET_OFFER_2DEPO WO BARCELONA_210925"
click at [766, 119] on div "Campaign Builder Scheduled Campaign Triggered Campaign Status: Draft done Targe…" at bounding box center [487, 218] width 763 height 388
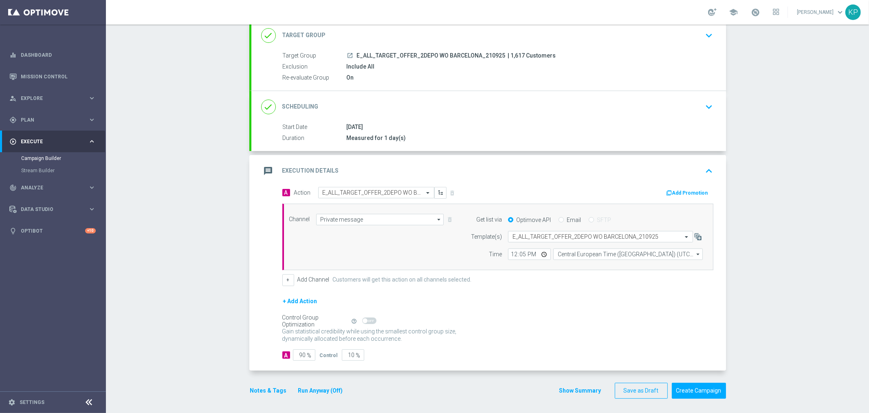
scroll to position [55, 0]
click at [751, 245] on div "Campaign Builder Scheduled Campaign Triggered Campaign Status: Draft done Targe…" at bounding box center [487, 218] width 763 height 388
click at [481, 55] on span "E_ALL_TARGET_OFFER_2DEPO WO BARCELONA_210925" at bounding box center [431, 54] width 149 height 7
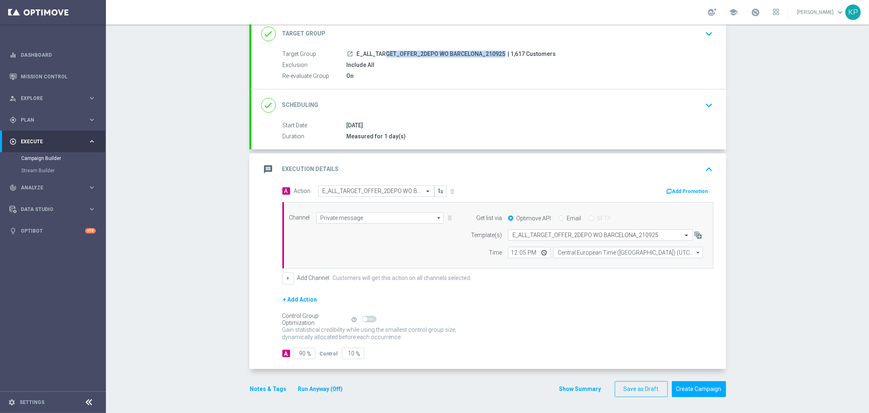
copy div "E_ALL_TARGET_OFFER_2DEPO WO BARCELONA_210925"
click at [769, 77] on div "Campaign Builder Scheduled Campaign Triggered Campaign Status: Draft done Targe…" at bounding box center [487, 218] width 763 height 388
click at [690, 371] on button "Create Campaign" at bounding box center [699, 389] width 54 height 16
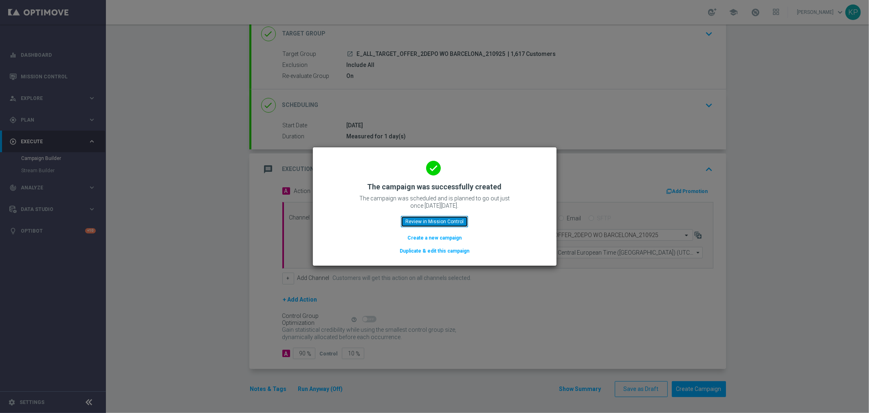
click at [416, 218] on button "Review in Mission Control" at bounding box center [434, 221] width 67 height 11
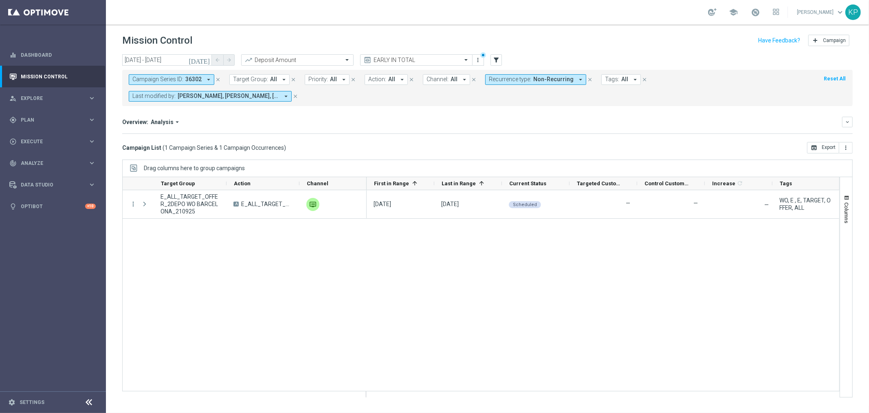
click at [194, 76] on span "36302" at bounding box center [193, 79] width 16 height 7
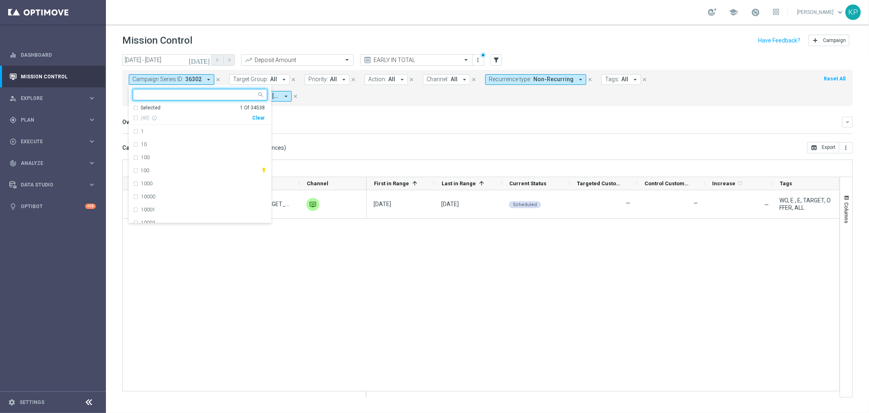
click at [156, 105] on div "Selected" at bounding box center [151, 107] width 20 height 7
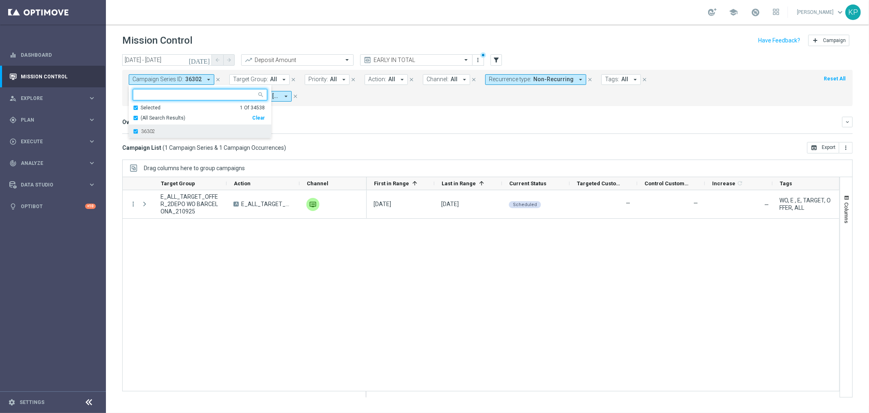
click at [149, 131] on label "36302" at bounding box center [148, 131] width 14 height 5
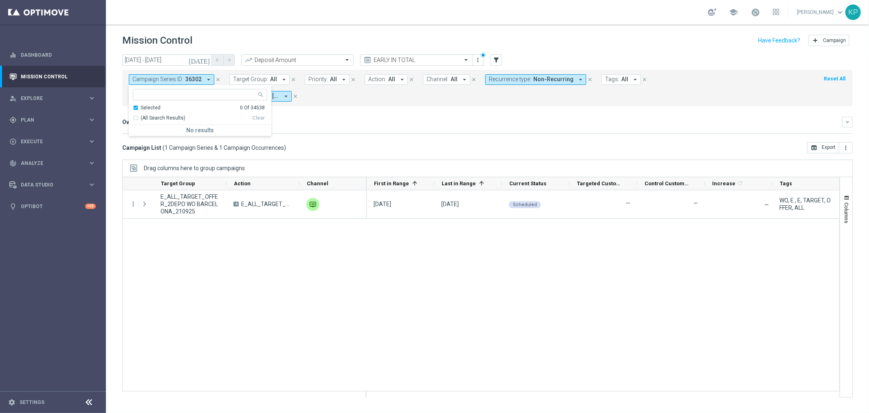
click at [393, 105] on div "Campaign Series ID: 36302 arrow_drop_down Selected 0 Of 34538 (All Search Resul…" at bounding box center [487, 88] width 731 height 36
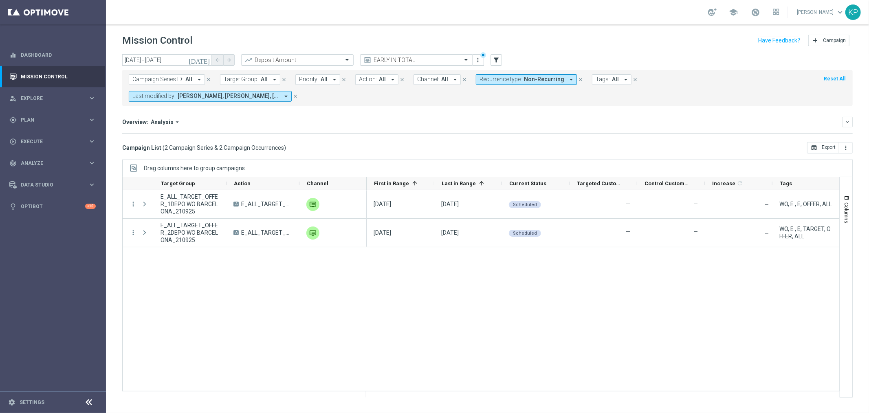
click at [206, 58] on icon "today" at bounding box center [200, 59] width 22 height 7
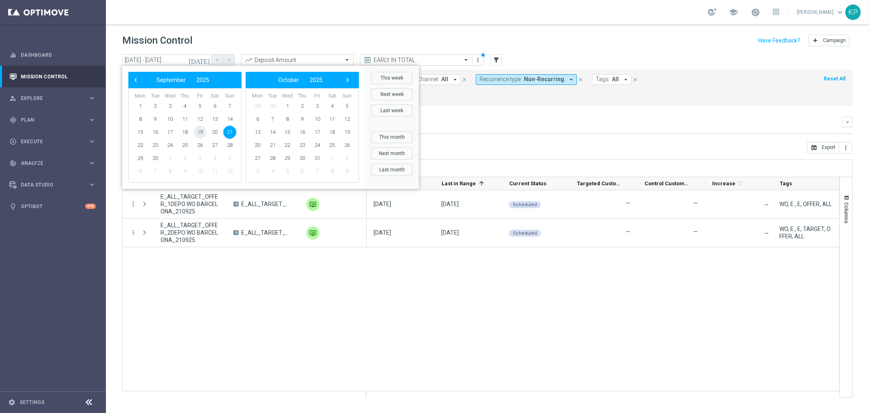
click at [202, 129] on span "19" at bounding box center [200, 132] width 13 height 13
click at [228, 131] on span "21" at bounding box center [229, 132] width 13 height 13
type input "19 Sep 2025 - 21 Sep 2025"
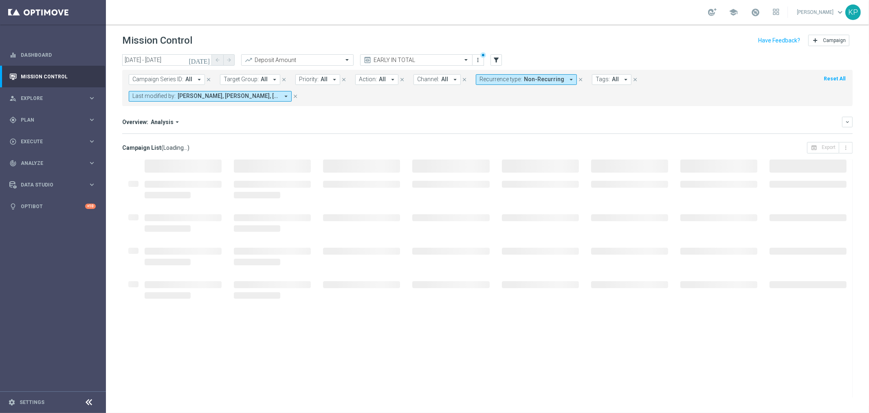
click at [449, 111] on mini-dashboard "Overview: Analysis arrow_drop_down keyboard_arrow_down Increase In Deposit Amou…" at bounding box center [487, 124] width 731 height 36
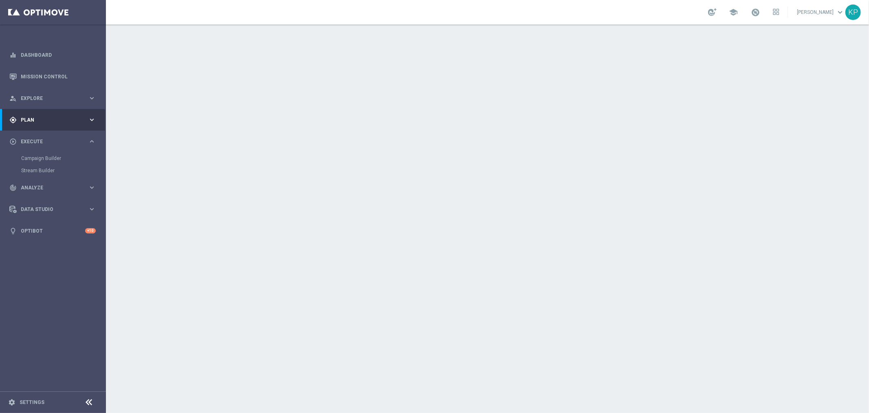
click at [88, 118] on icon "keyboard_arrow_right" at bounding box center [92, 120] width 8 height 8
click at [47, 135] on link "Target Groups" at bounding box center [53, 136] width 64 height 7
click at [512, 13] on div "school [PERSON_NAME] keyboard_arrow_down KP" at bounding box center [487, 12] width 763 height 24
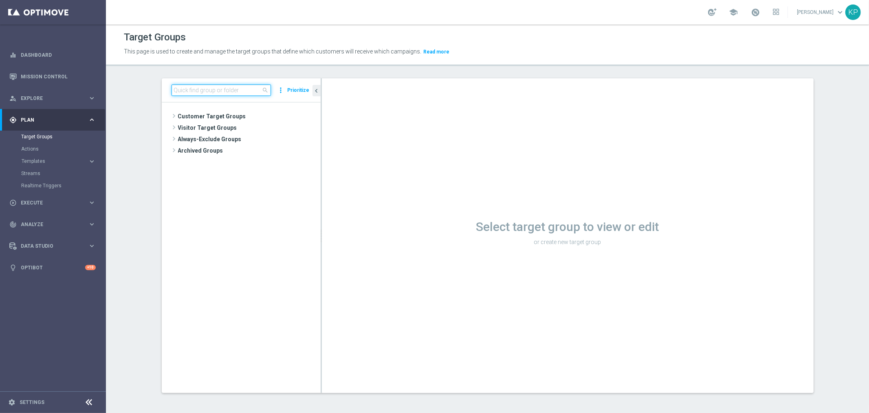
click at [262, 84] on input at bounding box center [221, 89] width 99 height 11
paste input "E_ALL_TARGET_OFFER_1DEPO WO BARCELONA_210925"
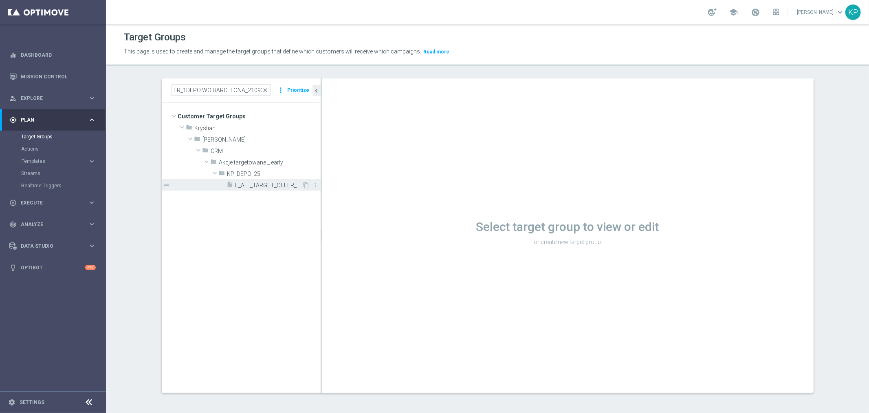
click at [271, 181] on div "insert_drive_file E_ALL_TARGET_OFFER_1DEPO WO BARCELONA_210925" at bounding box center [264, 184] width 75 height 11
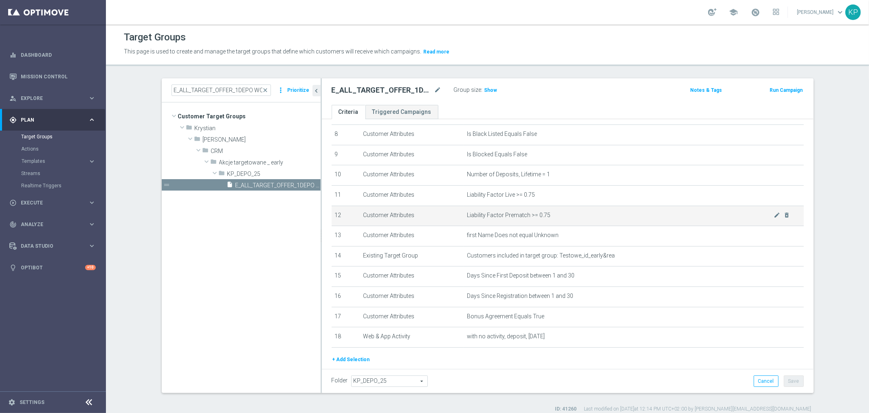
scroll to position [181, 0]
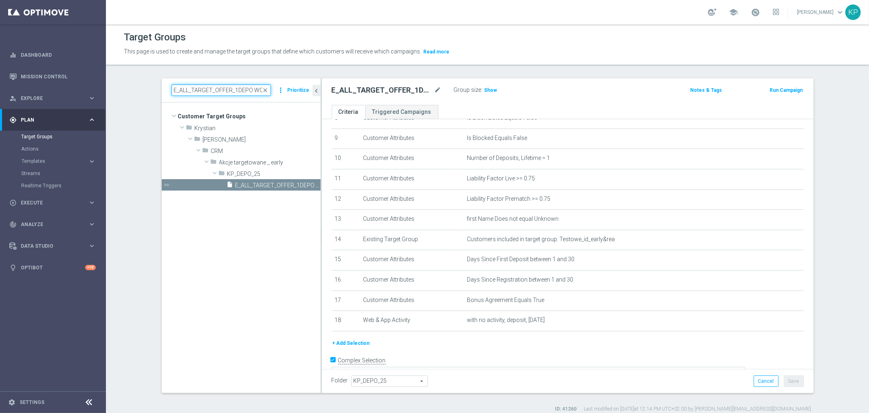
click at [234, 86] on input "E_ALL_TARGET_OFFER_1DEPO WO BARCELONA_210925" at bounding box center [221, 89] width 99 height 11
paste input "2"
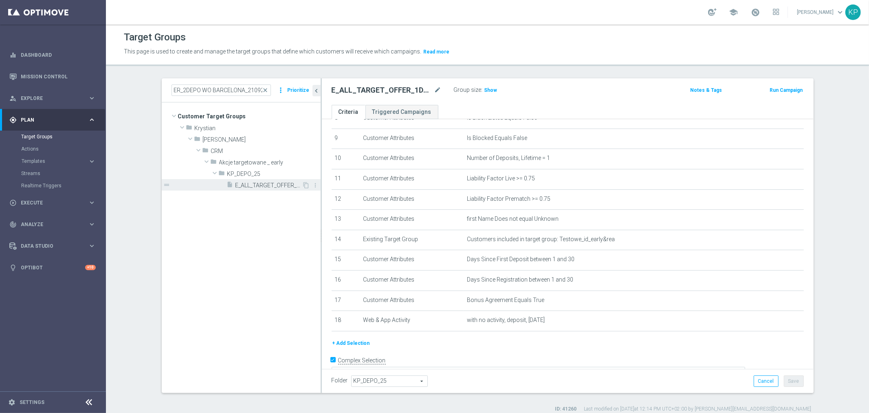
click at [245, 186] on span "E_ALL_TARGET_OFFER_2DEPO WO BARCELONA_210925" at bounding box center [269, 185] width 67 height 7
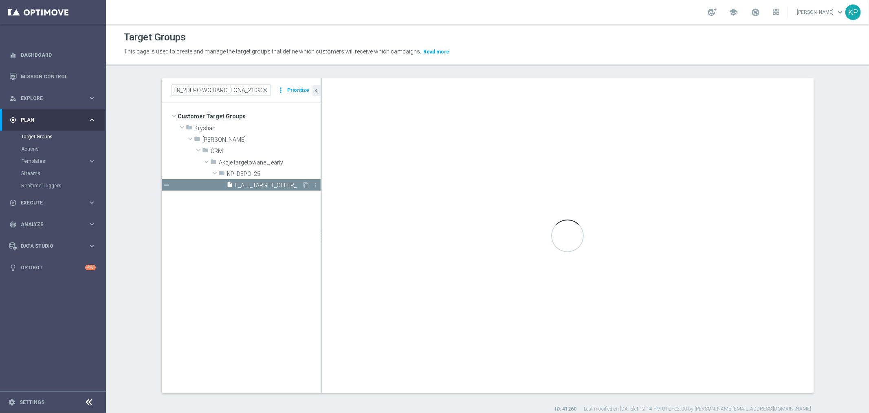
scroll to position [0, 0]
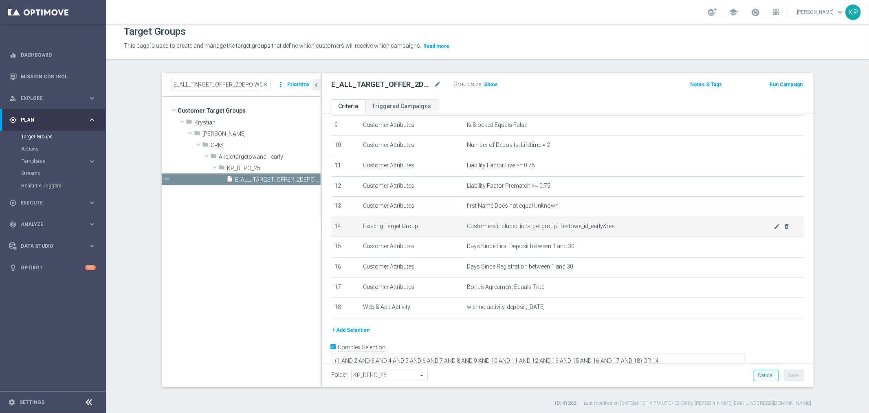
scroll to position [7, 0]
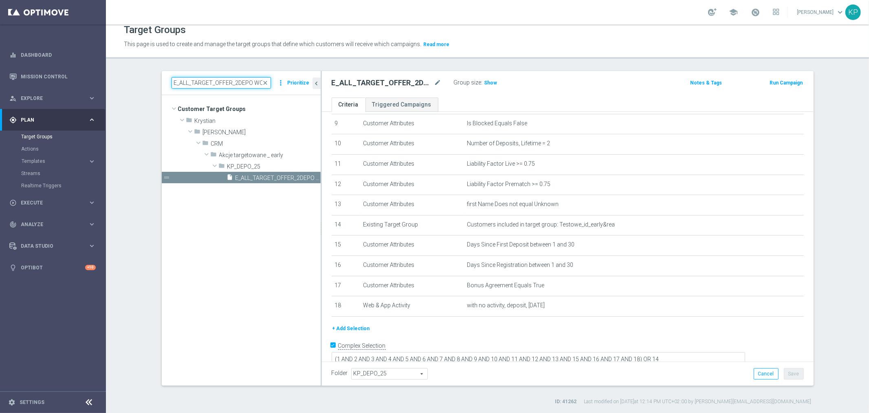
click at [246, 79] on input "E_ALL_TARGET_OFFER_2DEPO WO BARCELONA_210925" at bounding box center [221, 82] width 99 height 11
paste input "REACQ_ALL_TARGET_DEPO_50 DO 200PLN_REM_19"
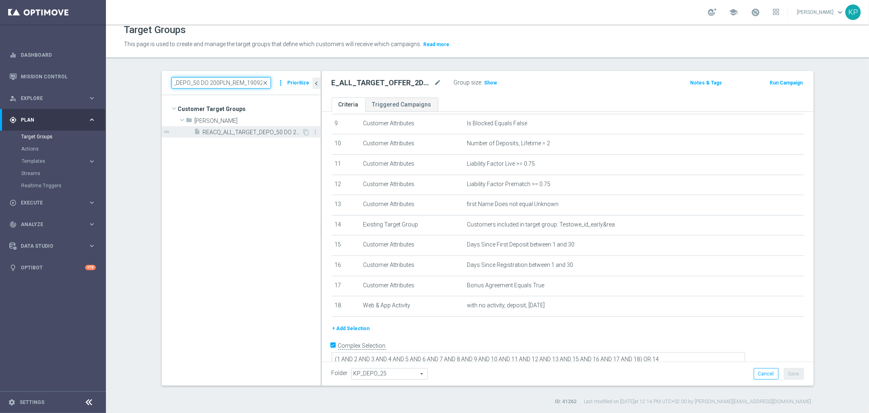
type input "REACQ_ALL_TARGET_DEPO_50 DO 200PLN_REM_190925"
click at [245, 134] on span "REACQ_ALL_TARGET_DEPO_50 DO 200PLN_REM_190925" at bounding box center [252, 132] width 99 height 7
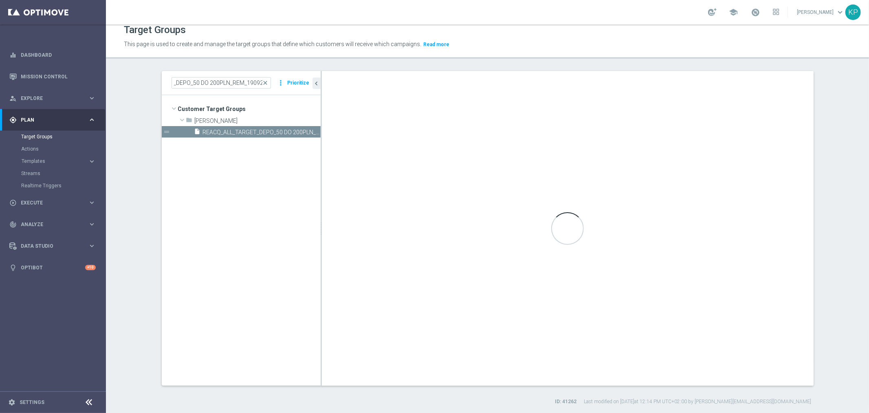
scroll to position [0, 0]
type textarea "(1 AND 2 AND 3 AND 4 AND 5 AND 6 AND 7 AND 8 AND 9 AND 10 AND 11 AND 12 AND 13 …"
type input "Tomasz K."
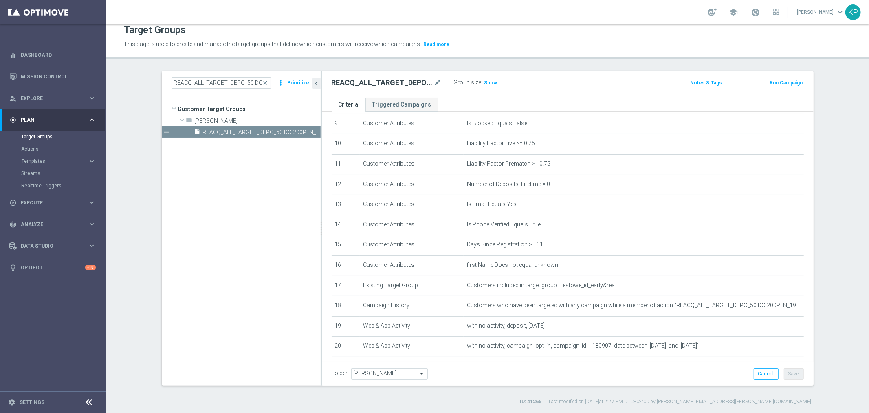
click at [611, 11] on div "school [PERSON_NAME] keyboard_arrow_down KP" at bounding box center [487, 12] width 763 height 24
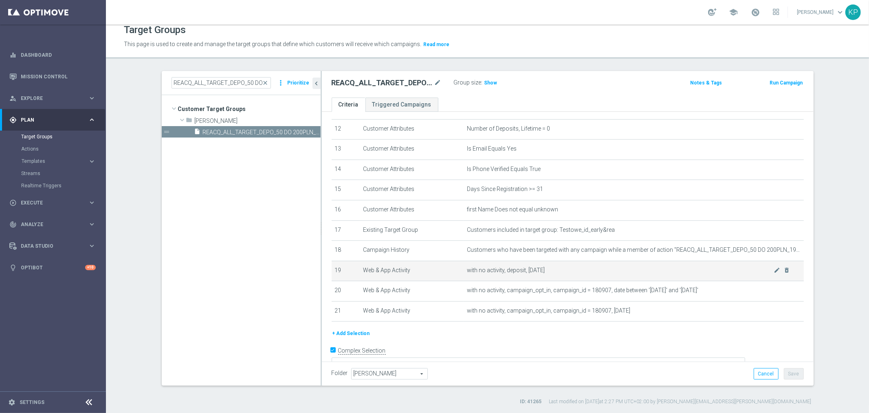
scroll to position [249, 0]
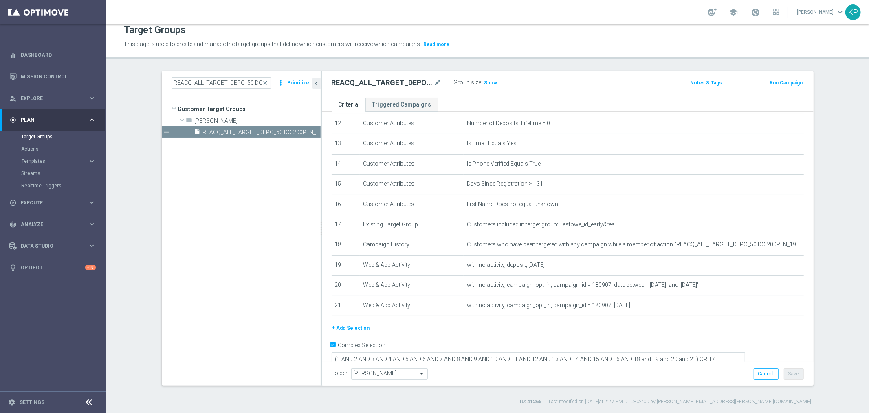
click at [173, 249] on tree-viewport "Customer Target Groups library_add create_new_folder folder" at bounding box center [241, 240] width 159 height 290
click at [489, 80] on span "Show" at bounding box center [491, 83] width 13 height 6
click at [559, 84] on div "REACQ_ALL_TARGET_DEPO_50 DO 200PLN_REM_190925 mode_edit Group size : Show Calcu…" at bounding box center [487, 82] width 323 height 11
click at [533, 79] on div "REACQ_ALL_TARGET_DEPO_50 DO 200PLN_REM_190925 mode_edit Group size : Show Calcu…" at bounding box center [487, 82] width 323 height 11
click at [760, 370] on button "Cancel" at bounding box center [766, 373] width 25 height 11
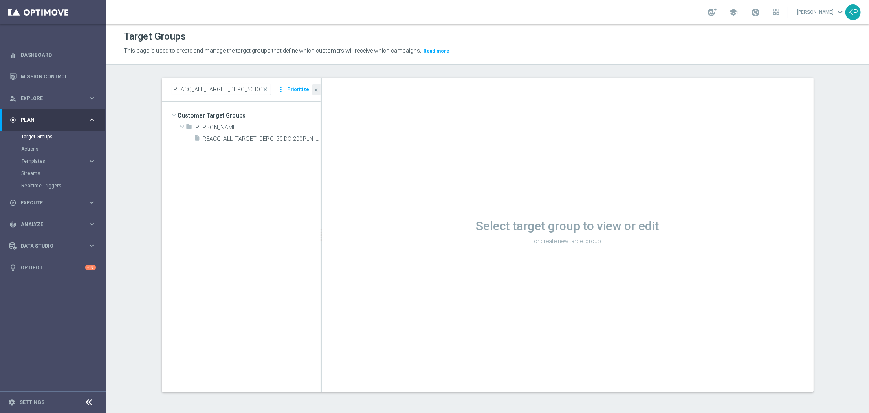
scroll to position [1, 0]
